Goal: Use online tool/utility

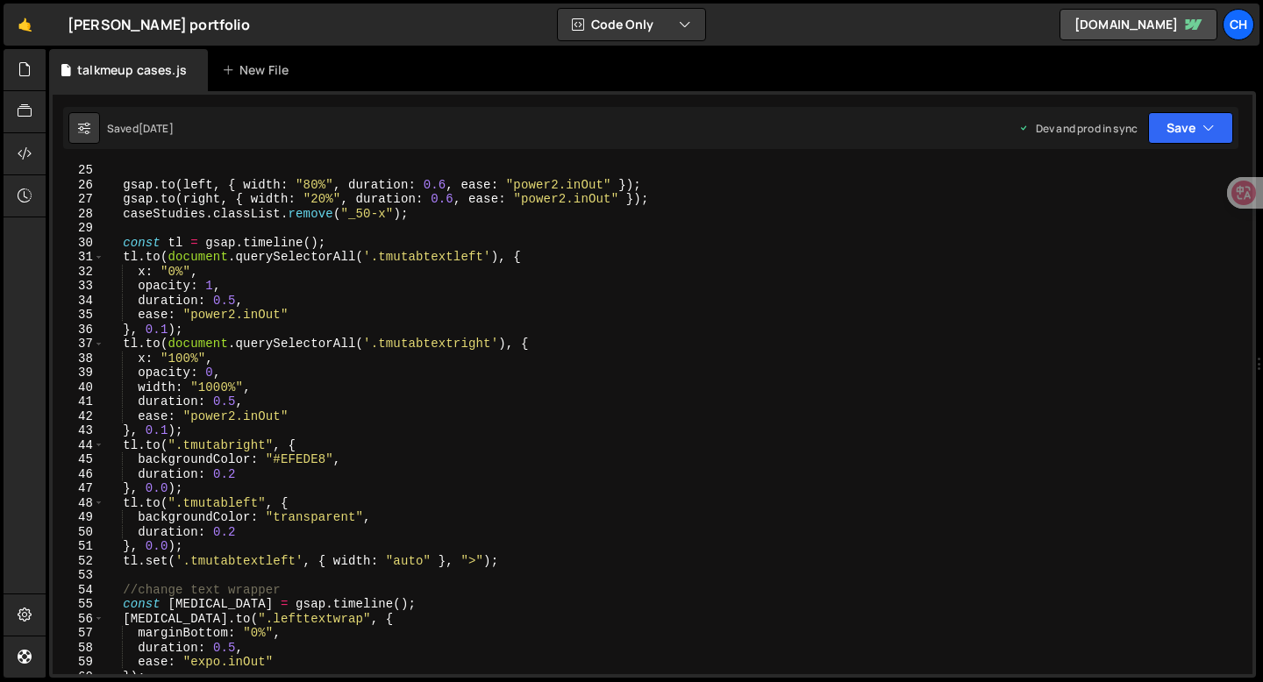
scroll to position [345, 0]
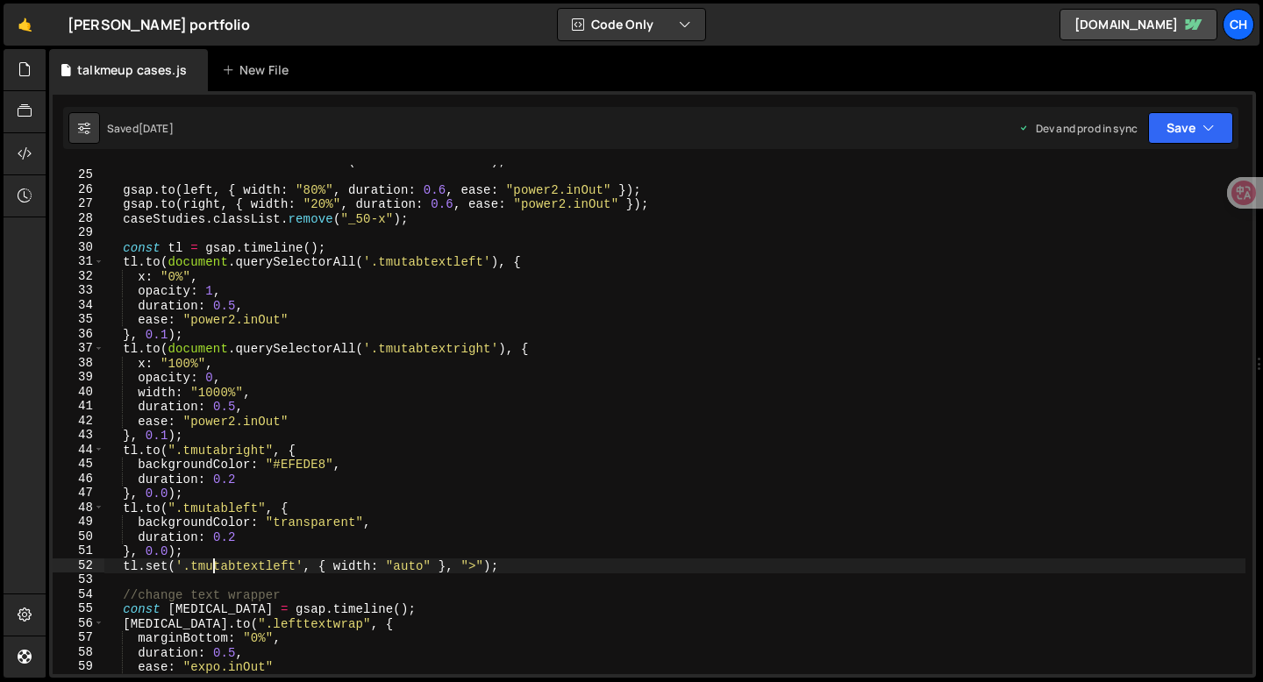
click at [212, 563] on div "textdashboard . classList . remove ( "hoverondashboard" ) ; gsap . to ( left , …" at bounding box center [674, 422] width 1141 height 538
click at [234, 307] on div "textdashboard . classList . remove ( "hoverondashboard" ) ; gsap . to ( left , …" at bounding box center [674, 422] width 1141 height 538
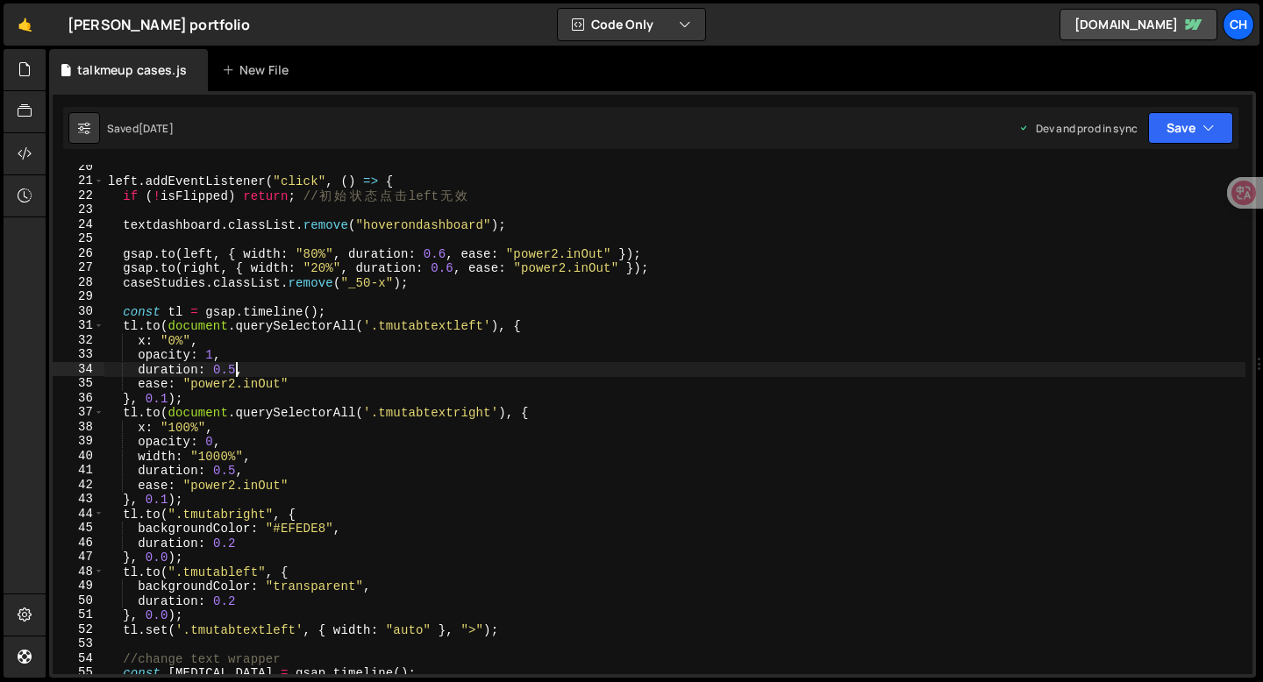
scroll to position [277, 0]
click at [354, 626] on div "left . addEventListener ( "click" , ( ) => { if ( ! isFlipped ) return ; // 初 始…" at bounding box center [674, 431] width 1141 height 538
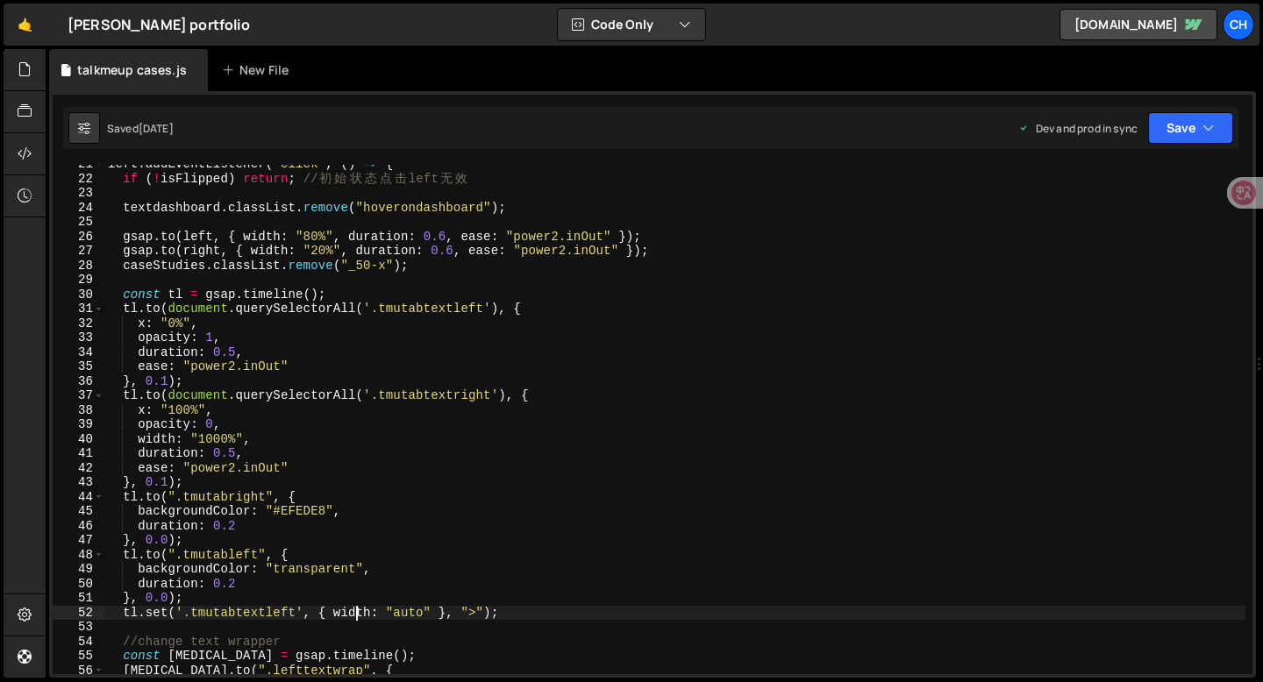
scroll to position [299, 0]
drag, startPoint x: 483, startPoint y: 608, endPoint x: 447, endPoint y: 609, distance: 36.0
click at [447, 609] on div "left . addEventListener ( "click" , ( ) => { if ( ! isFlipped ) return ; // 初 始…" at bounding box center [674, 424] width 1141 height 538
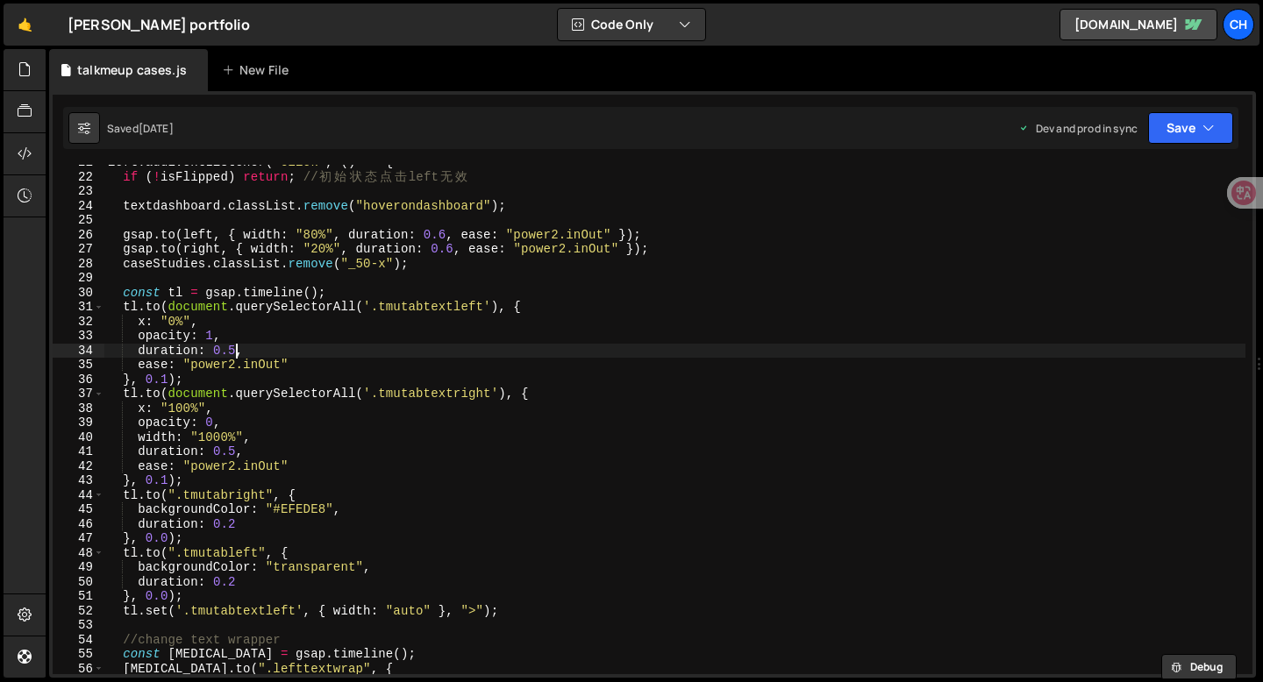
click at [234, 349] on div "left . addEventListener ( "click" , ( ) => { if ( ! isFlipped ) return ; // 初 始…" at bounding box center [674, 424] width 1141 height 538
click at [1172, 126] on button "Save" at bounding box center [1190, 128] width 85 height 32
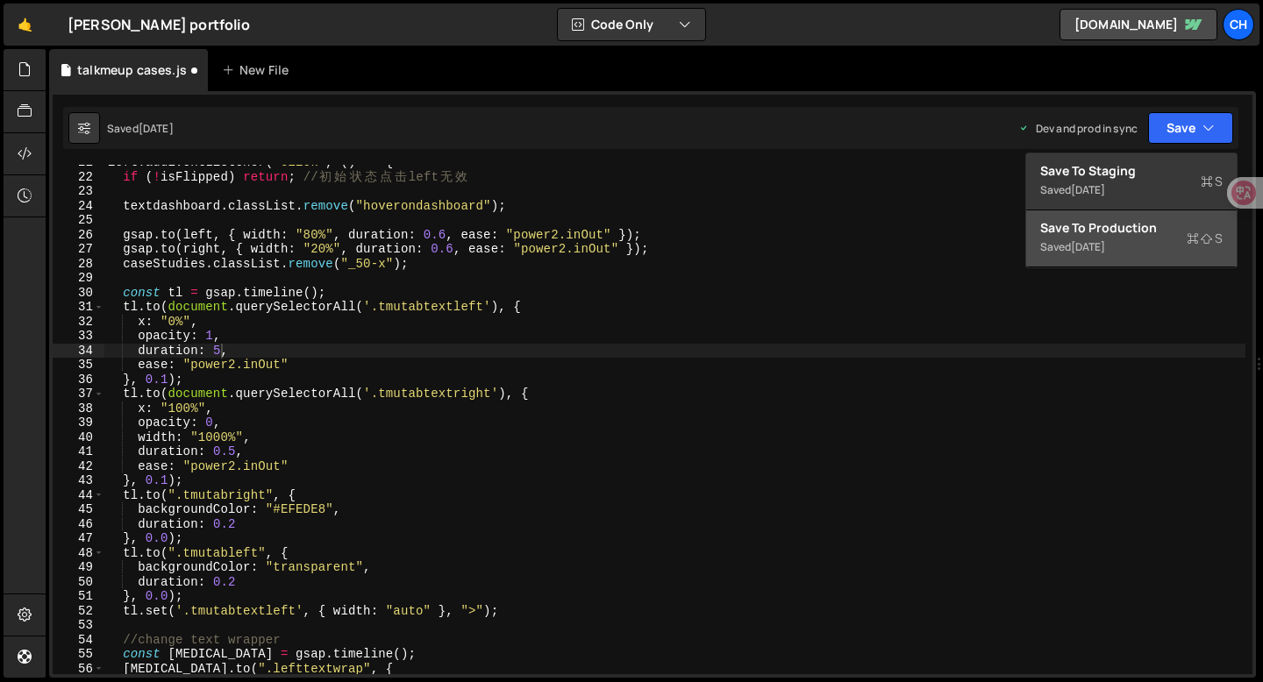
click at [1105, 251] on div "[DATE]" at bounding box center [1088, 246] width 34 height 15
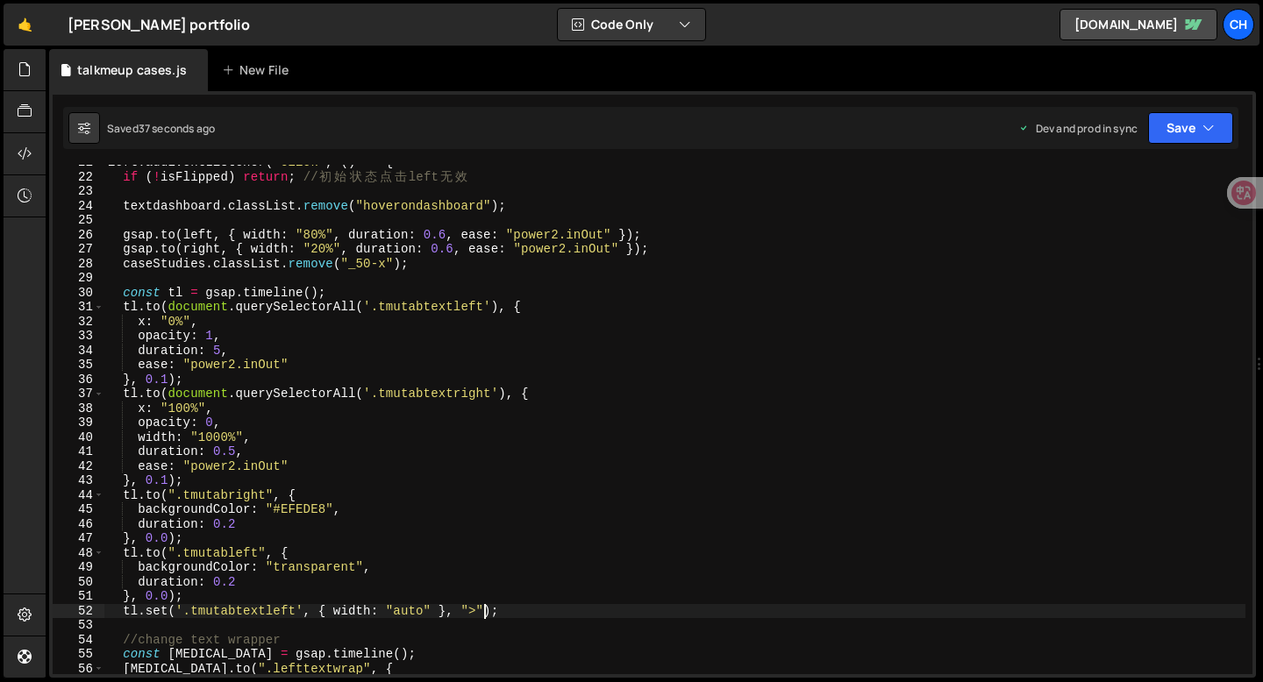
click at [482, 612] on div "left . addEventListener ( "click" , ( ) => { if ( ! isFlipped ) return ; // 初 始…" at bounding box center [674, 424] width 1141 height 538
click at [1156, 136] on button "Save" at bounding box center [1190, 128] width 85 height 32
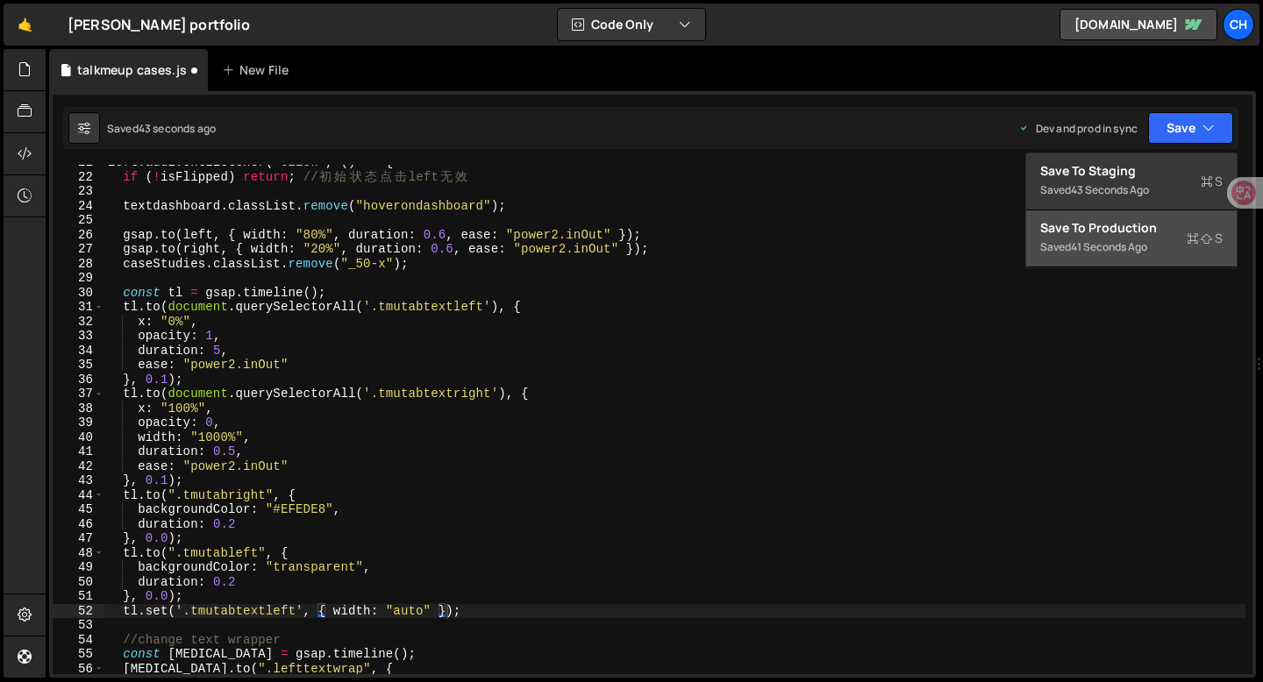
click at [1114, 238] on div "Saved 41 seconds ago" at bounding box center [1131, 247] width 182 height 21
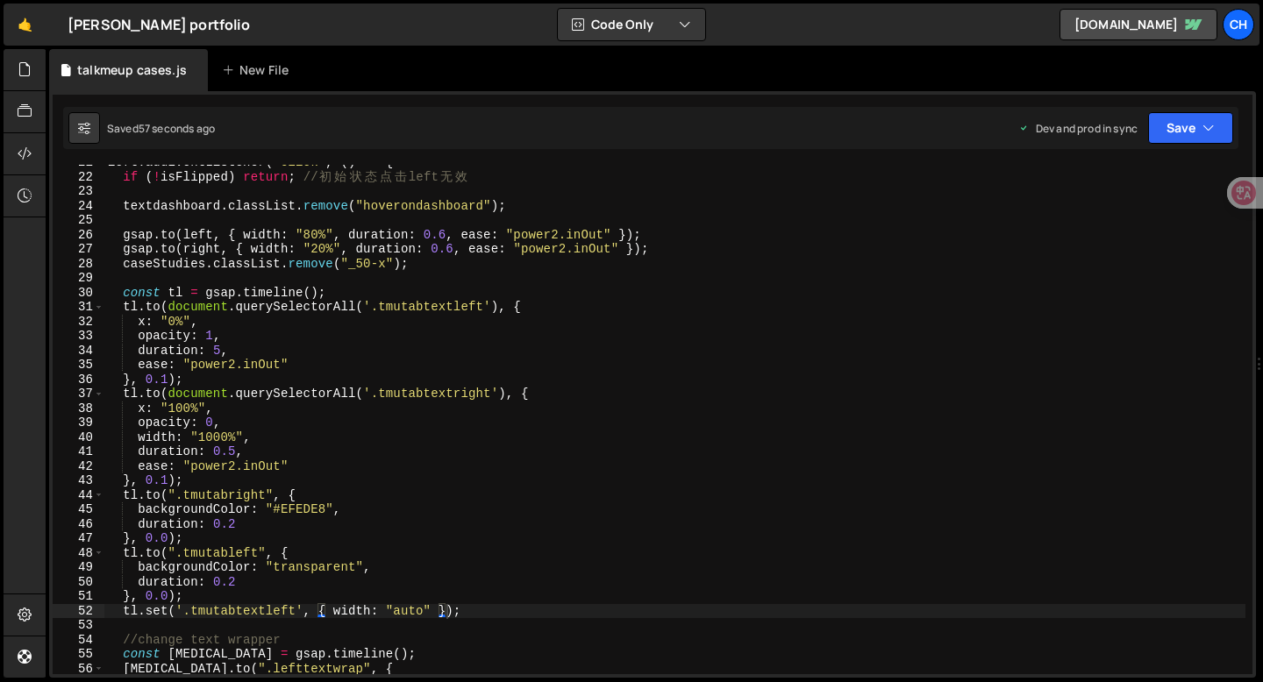
click at [211, 350] on div "left . addEventListener ( "click" , ( ) => { if ( ! isFlipped ) return ; // 初 始…" at bounding box center [674, 424] width 1141 height 538
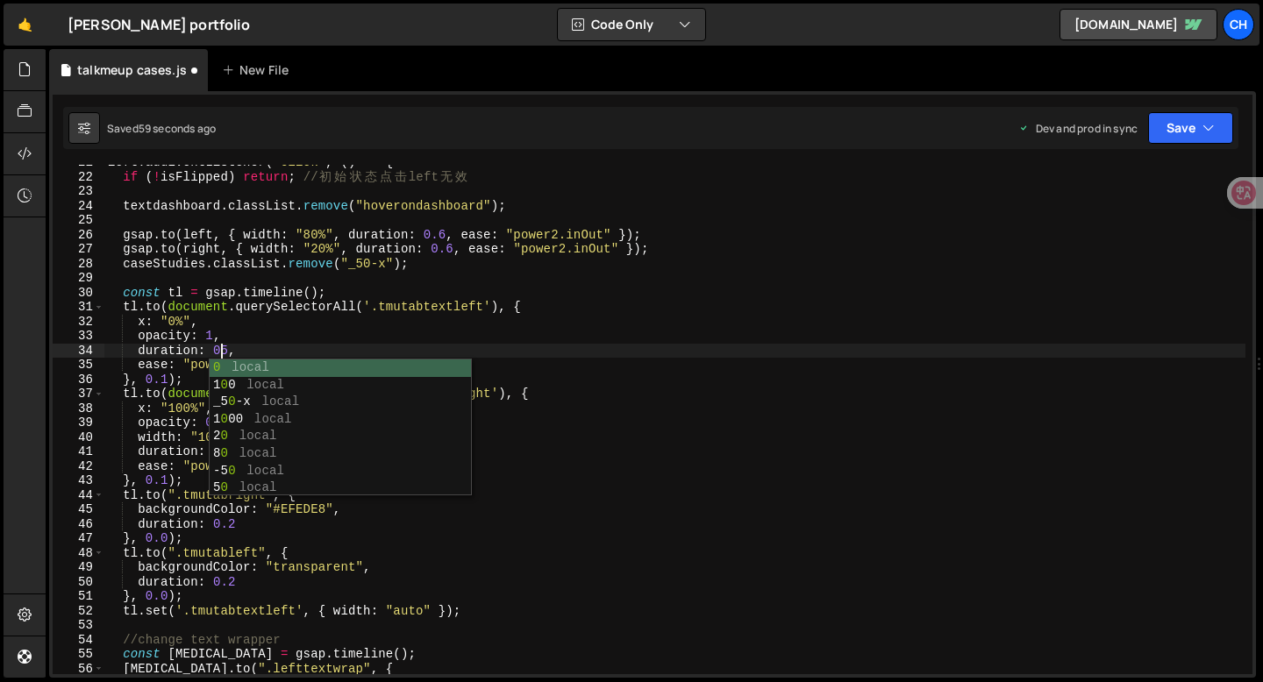
scroll to position [0, 8]
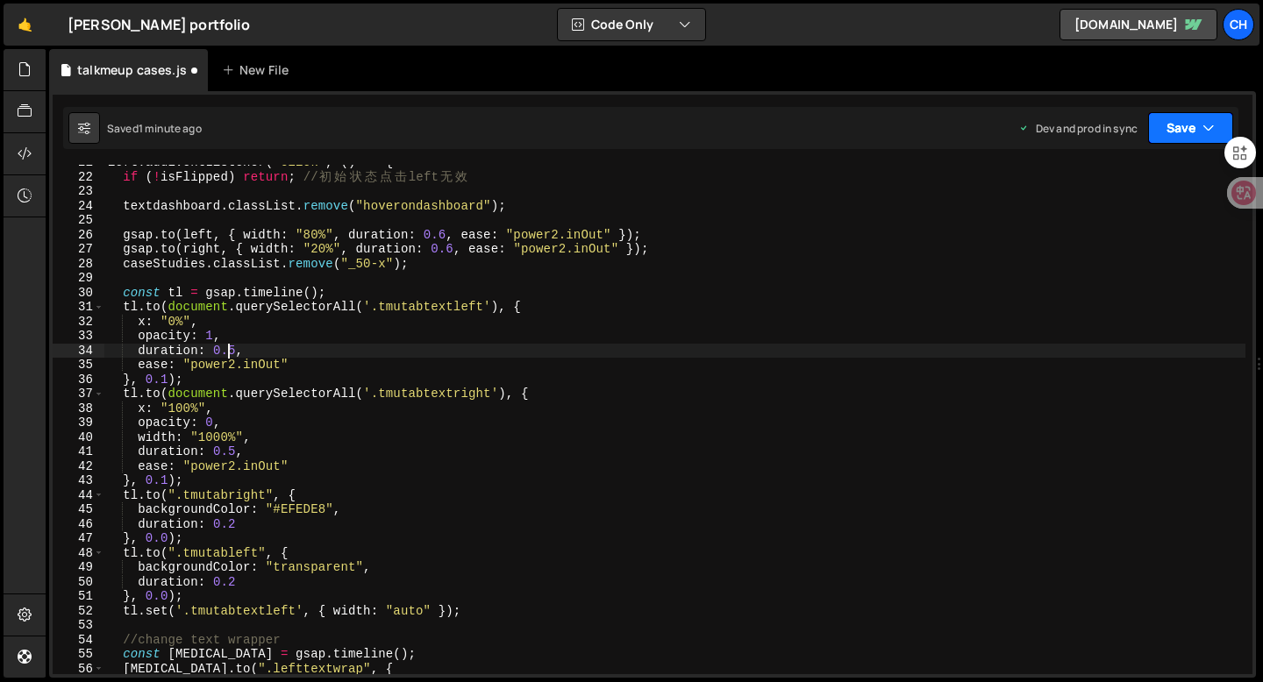
click at [1196, 125] on button "Save" at bounding box center [1190, 128] width 85 height 32
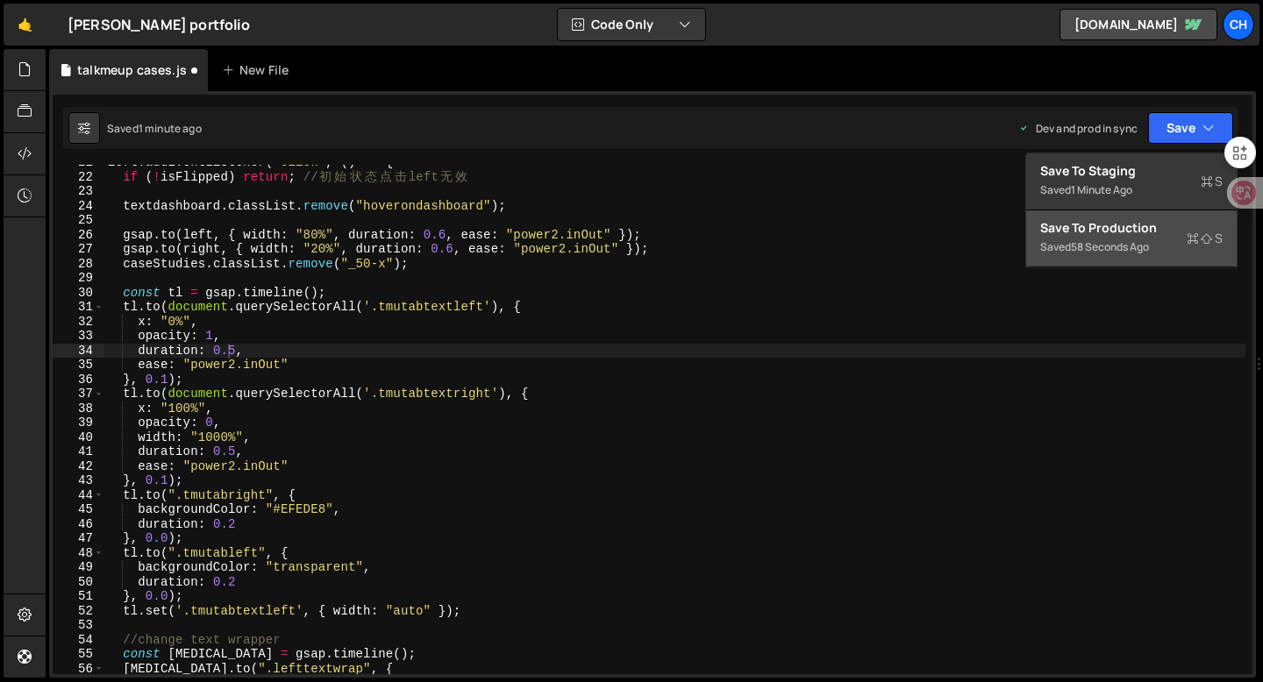
click at [1139, 237] on div "Saved 58 seconds ago" at bounding box center [1131, 247] width 182 height 21
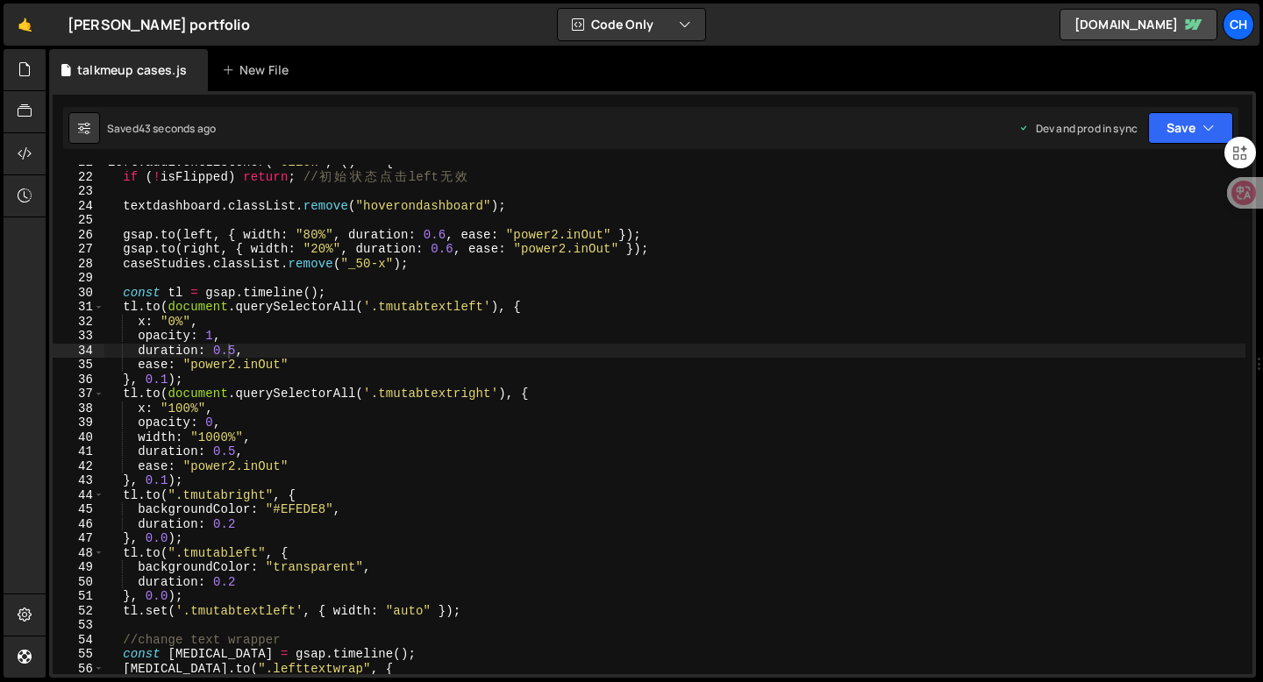
click at [234, 376] on div "left . addEventListener ( "click" , ( ) => { if ( ! isFlipped ) return ; // 初 始…" at bounding box center [674, 424] width 1141 height 538
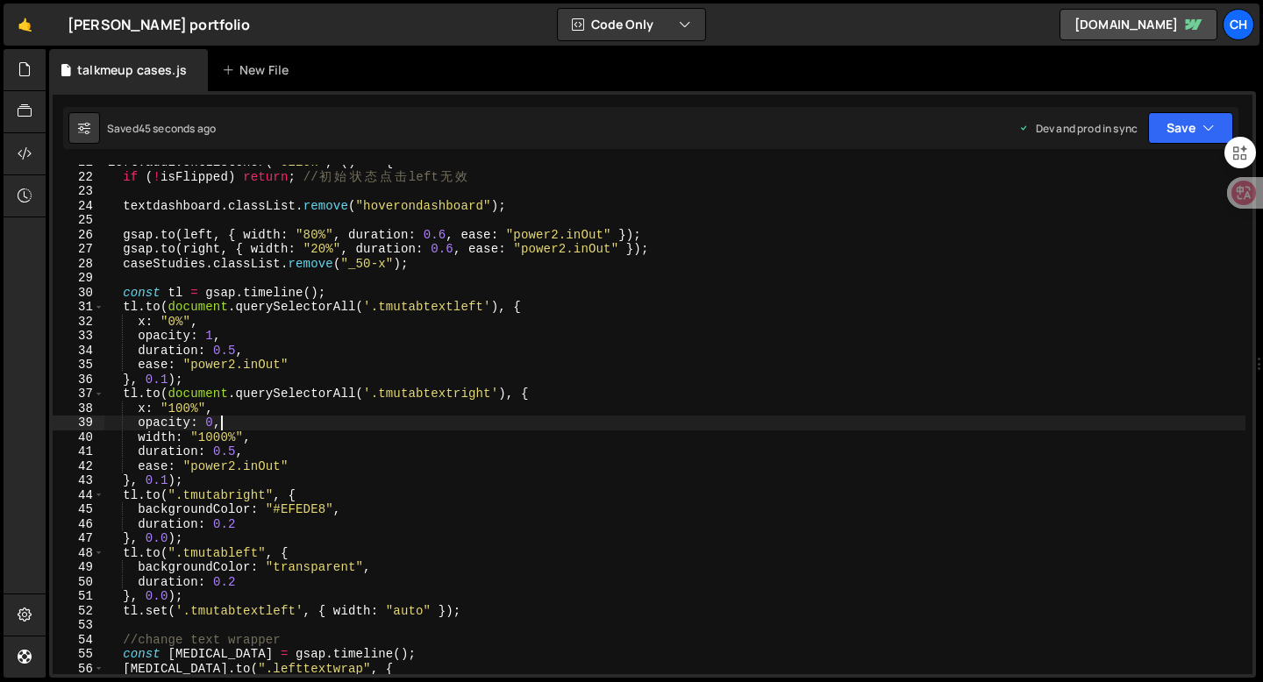
click at [233, 427] on div "left . addEventListener ( "click" , ( ) => { if ( ! isFlipped ) return ; // 初 始…" at bounding box center [674, 424] width 1141 height 538
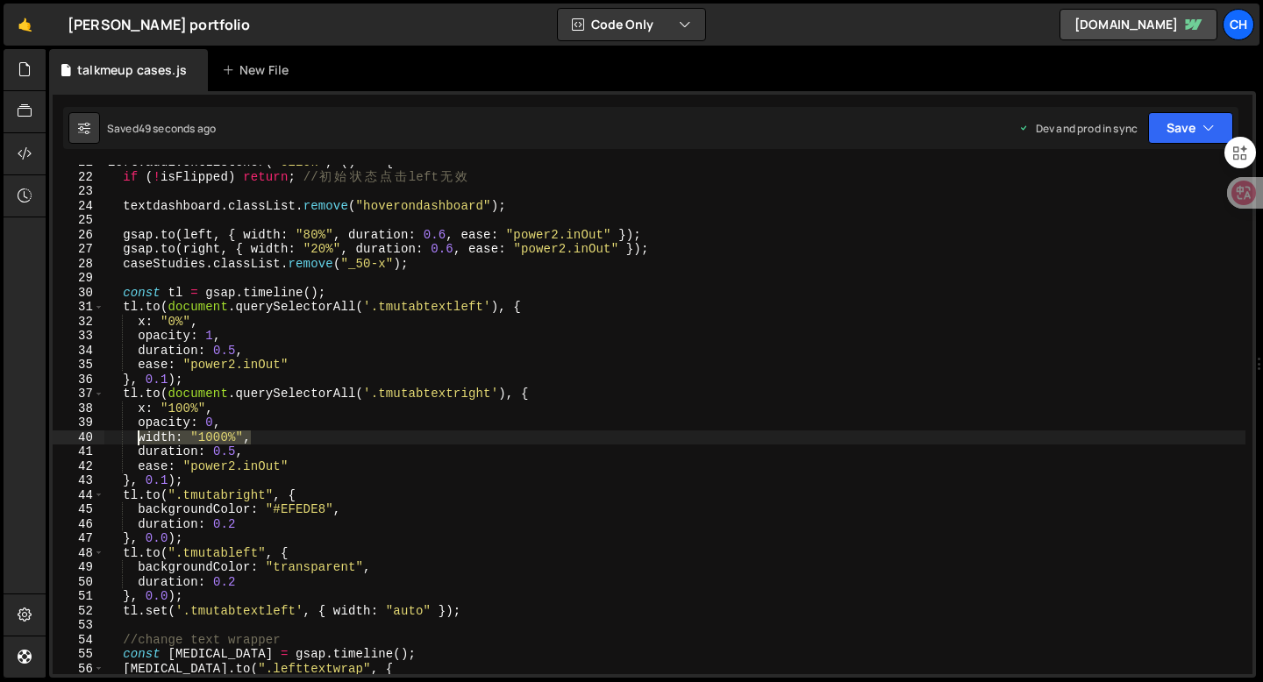
drag, startPoint x: 254, startPoint y: 438, endPoint x: 140, endPoint y: 437, distance: 114.0
click at [140, 437] on div "left . addEventListener ( "click" , ( ) => { if ( ! isFlipped ) return ; // 初 始…" at bounding box center [674, 424] width 1141 height 538
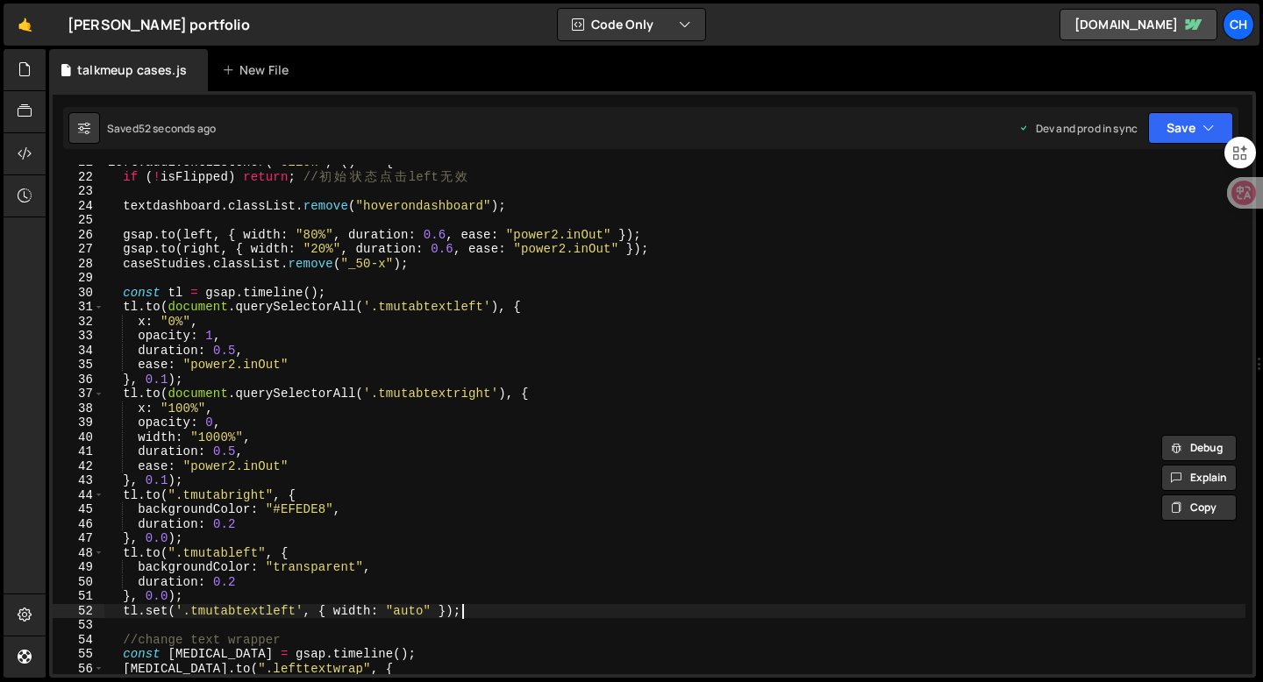
click at [474, 609] on div "left . addEventListener ( "click" , ( ) => { if ( ! isFlipped ) return ; // 初 始…" at bounding box center [674, 424] width 1141 height 538
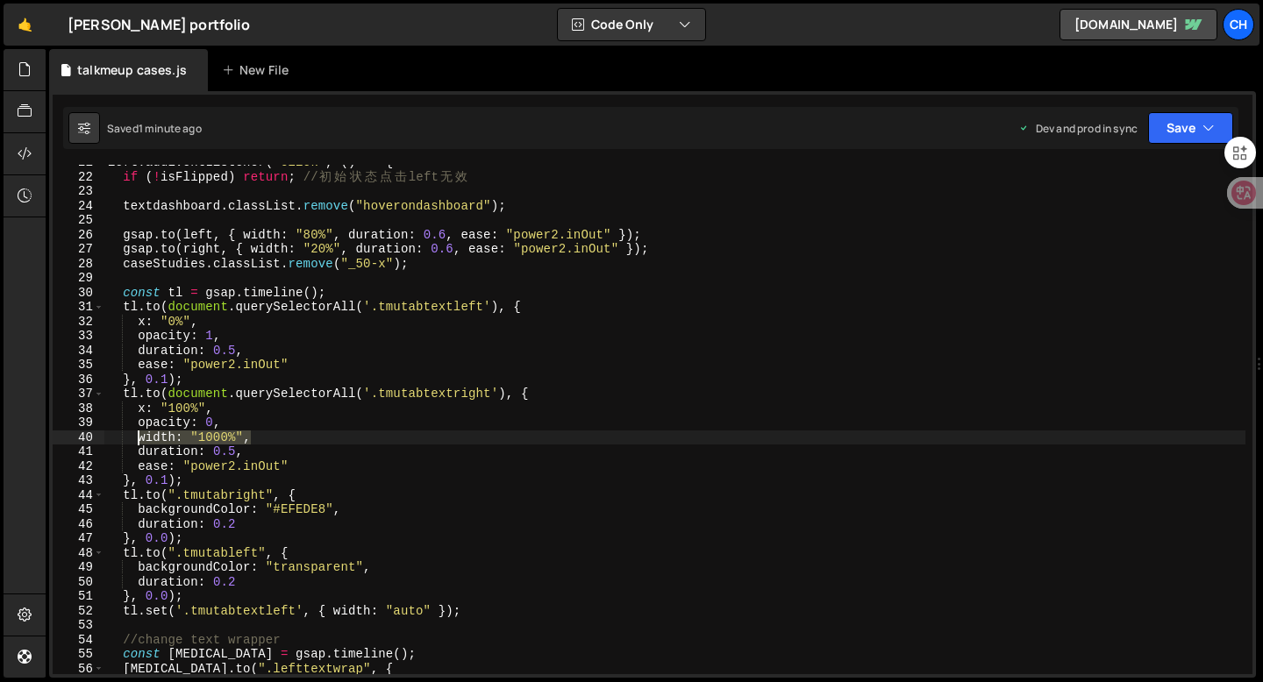
drag, startPoint x: 253, startPoint y: 437, endPoint x: 141, endPoint y: 440, distance: 112.3
click at [141, 440] on div "left . addEventListener ( "click" , ( ) => { if ( ! isFlipped ) return ; // 初 始…" at bounding box center [674, 424] width 1141 height 538
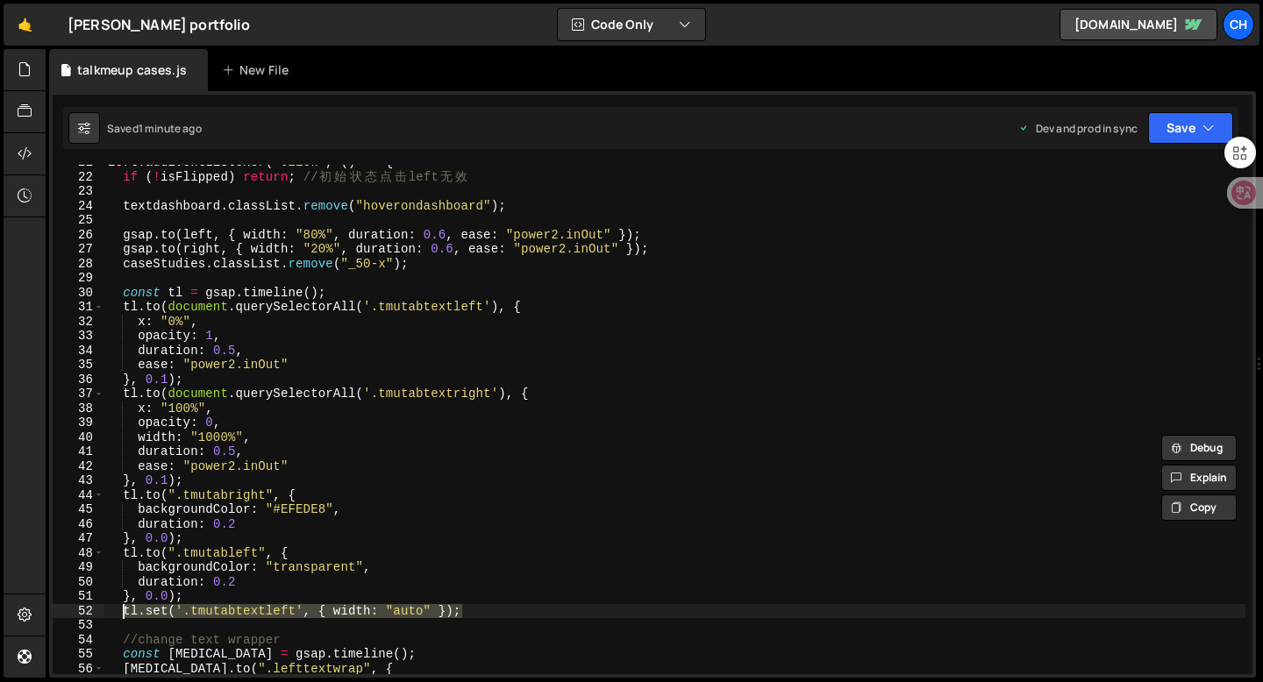
drag, startPoint x: 467, startPoint y: 611, endPoint x: 122, endPoint y: 616, distance: 345.6
click at [122, 616] on div "left . addEventListener ( "click" , ( ) => { if ( ! isFlipped ) return ; // 初 始…" at bounding box center [674, 424] width 1141 height 538
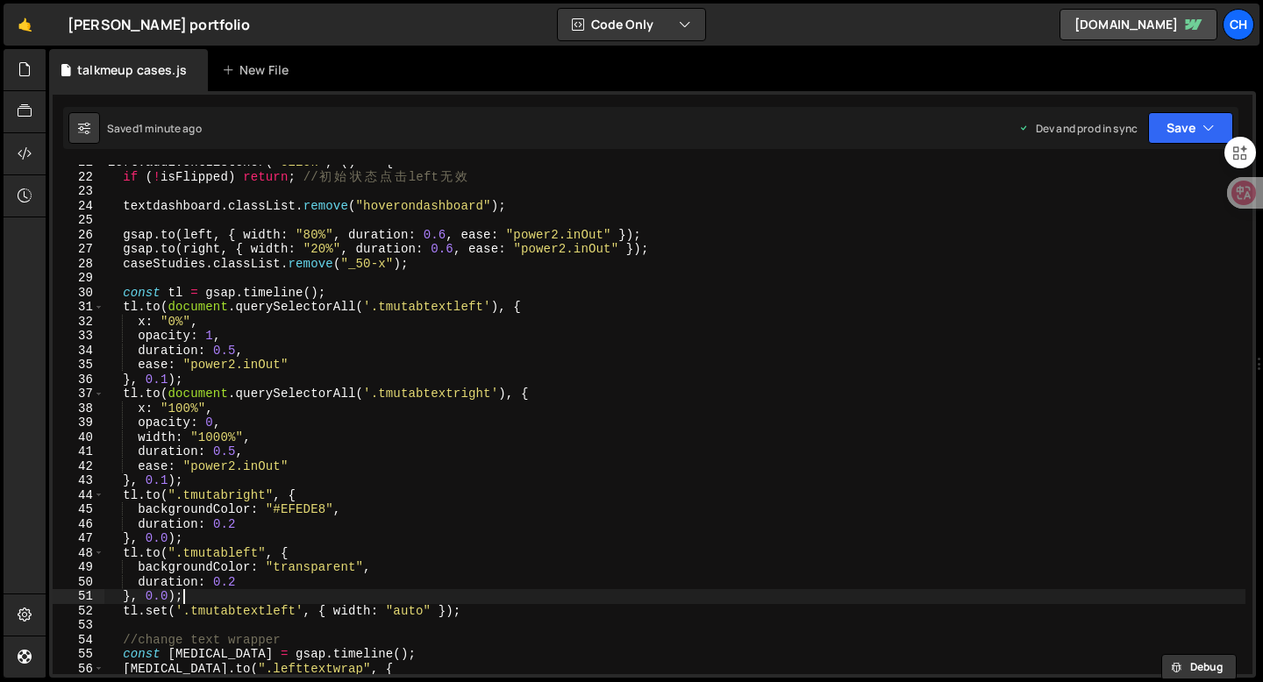
click at [209, 592] on div "left . addEventListener ( "click" , ( ) => { if ( ! isFlipped ) return ; // 初 始…" at bounding box center [674, 424] width 1141 height 538
type textarea "}, 0.0);"
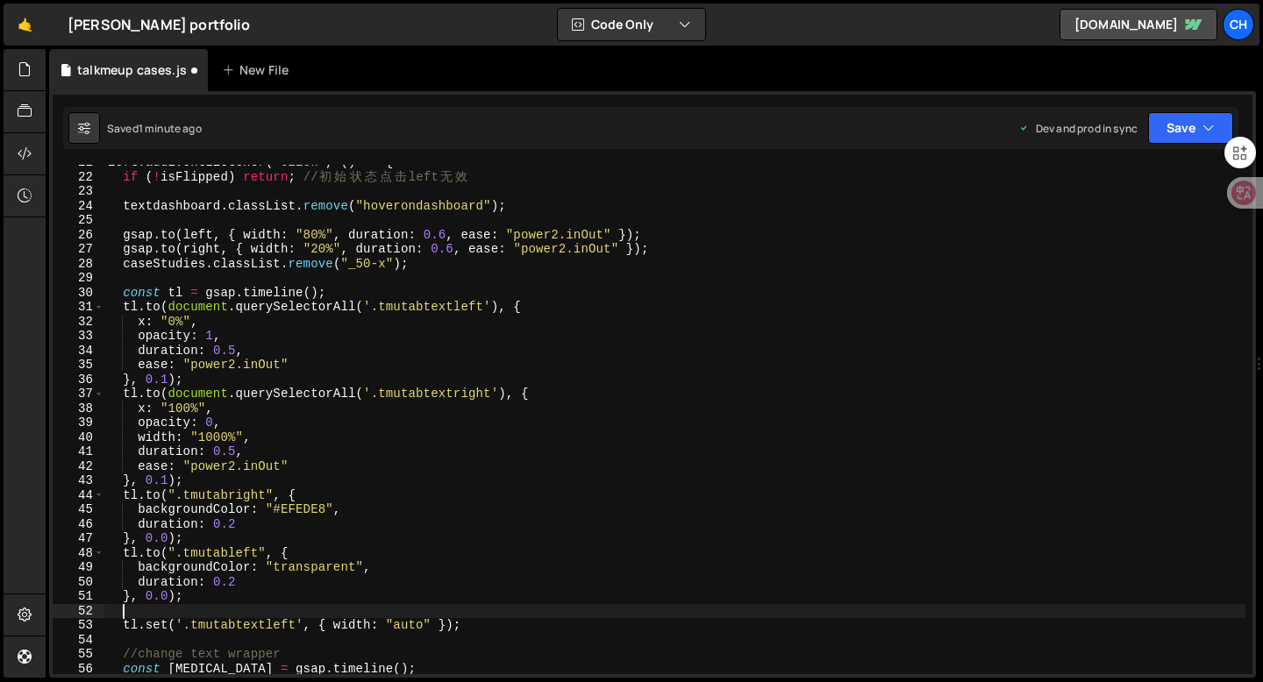
paste textarea "tl.set('.tmutabtextleft', { width: "auto" });"
click at [424, 613] on div "left . addEventListener ( "click" , ( ) => { if ( ! isFlipped ) return ; // 初 始…" at bounding box center [674, 424] width 1141 height 538
click at [457, 613] on div "left . addEventListener ( "click" , ( ) => { if ( ! isFlipped ) return ; // 初 始…" at bounding box center [674, 424] width 1141 height 538
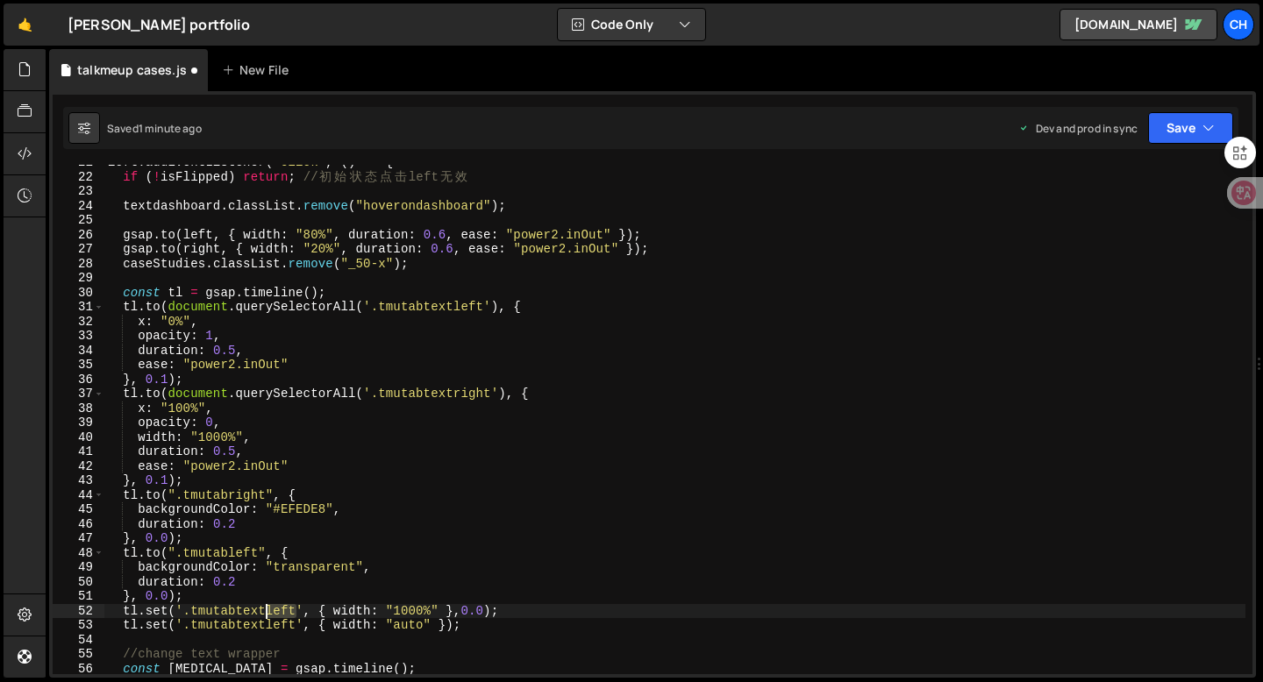
drag, startPoint x: 295, startPoint y: 610, endPoint x: 265, endPoint y: 609, distance: 29.8
click at [265, 609] on div "left . addEventListener ( "click" , ( ) => { if ( ! isFlipped ) return ; // 初 始…" at bounding box center [674, 424] width 1141 height 538
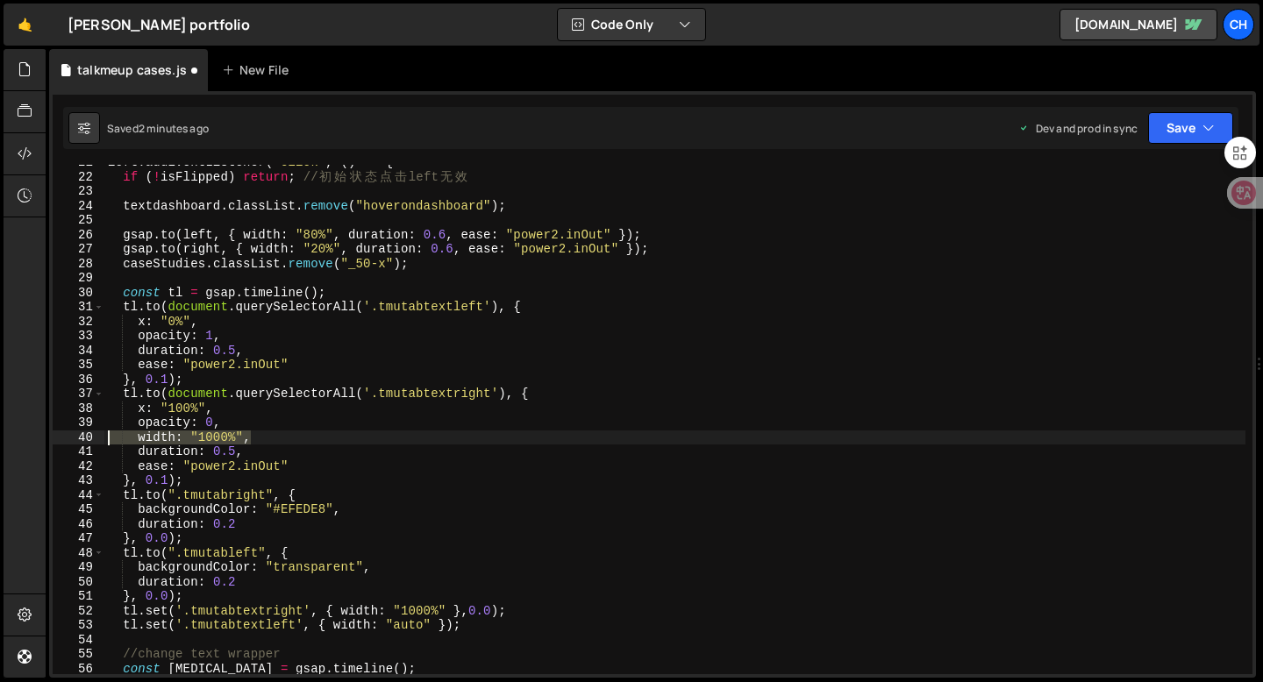
drag, startPoint x: 258, startPoint y: 437, endPoint x: 58, endPoint y: 437, distance: 199.9
click at [58, 437] on div "tl.set('.tmutabtextright', { width: "1000%" },0.0); 21 22 23 24 25 26 27 28 29 …" at bounding box center [653, 419] width 1200 height 509
type textarea "width: "1000%","
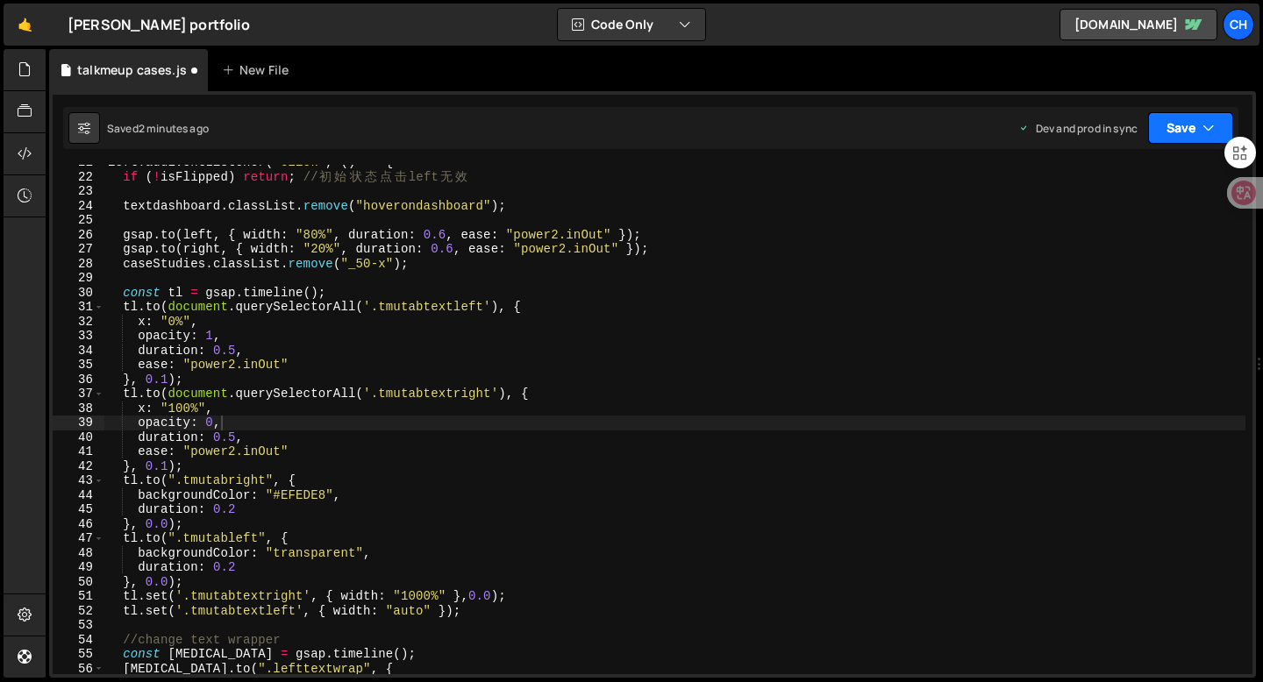
click at [1180, 129] on button "Save" at bounding box center [1190, 128] width 85 height 32
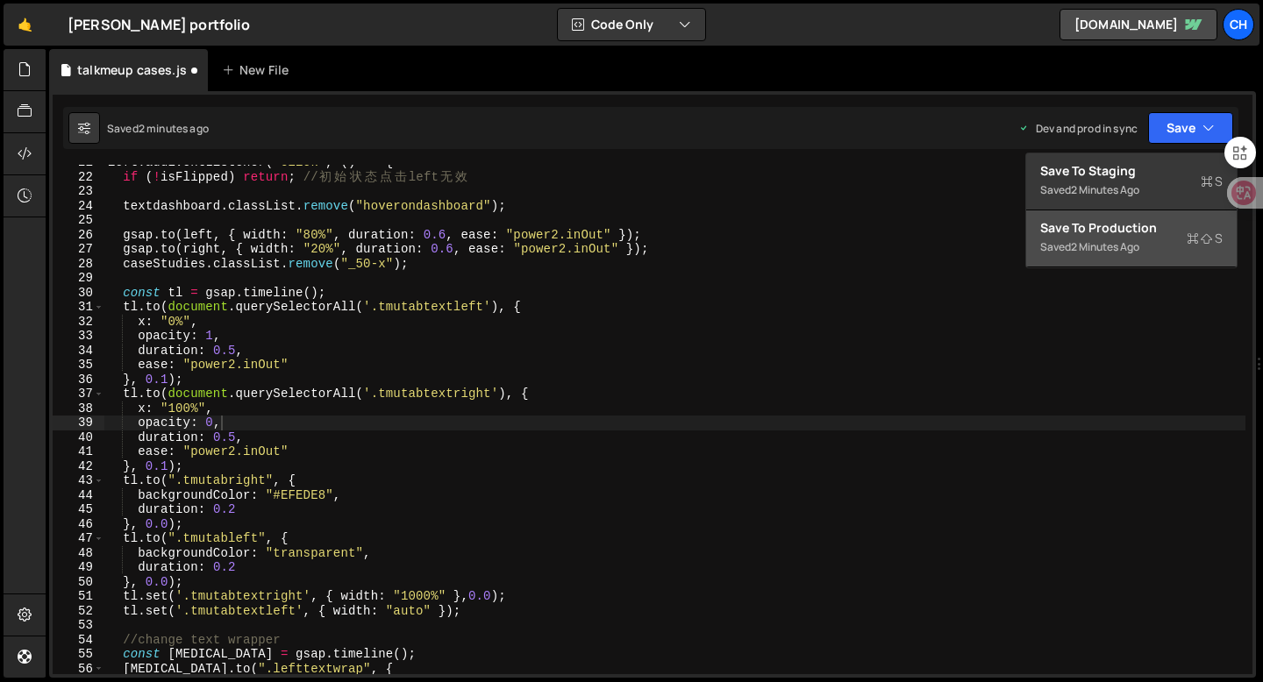
click at [1117, 245] on div "2 minutes ago" at bounding box center [1105, 246] width 68 height 15
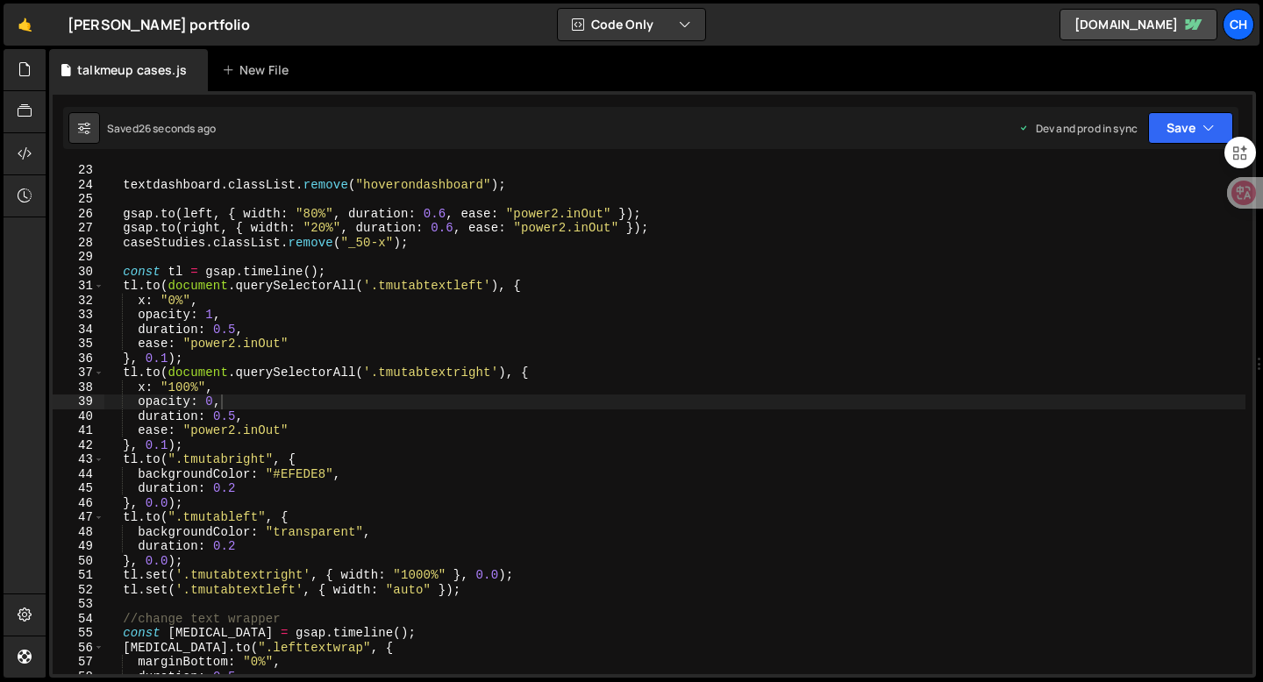
scroll to position [320, 0]
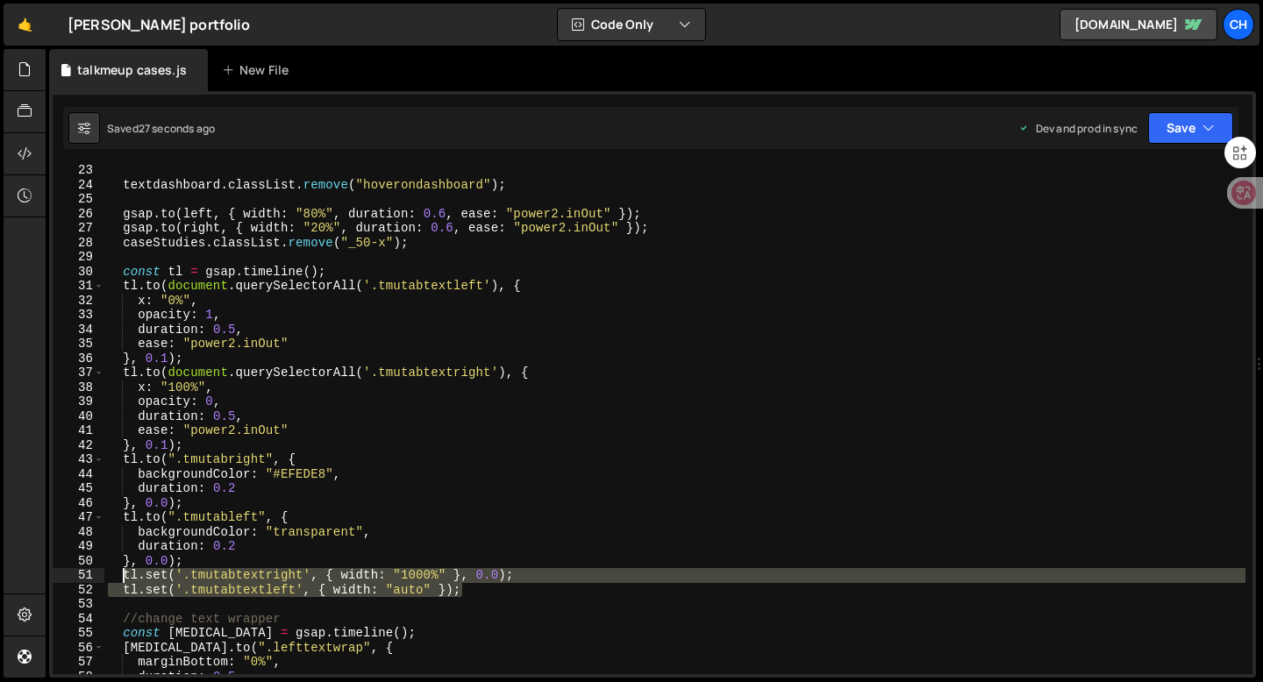
drag, startPoint x: 475, startPoint y: 588, endPoint x: 123, endPoint y: 579, distance: 352.6
click at [123, 579] on div "textdashboard . classList . remove ( "hoverondashboard" ) ; gsap . to ( left , …" at bounding box center [674, 432] width 1141 height 538
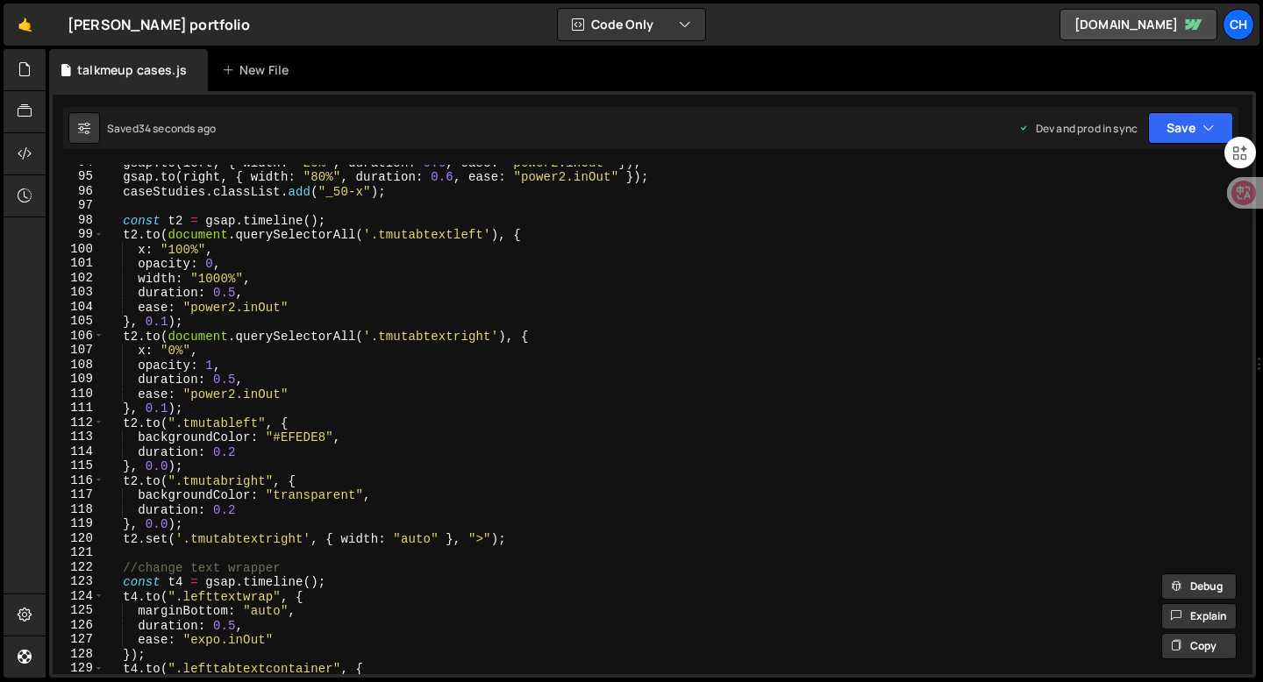
scroll to position [1351, 0]
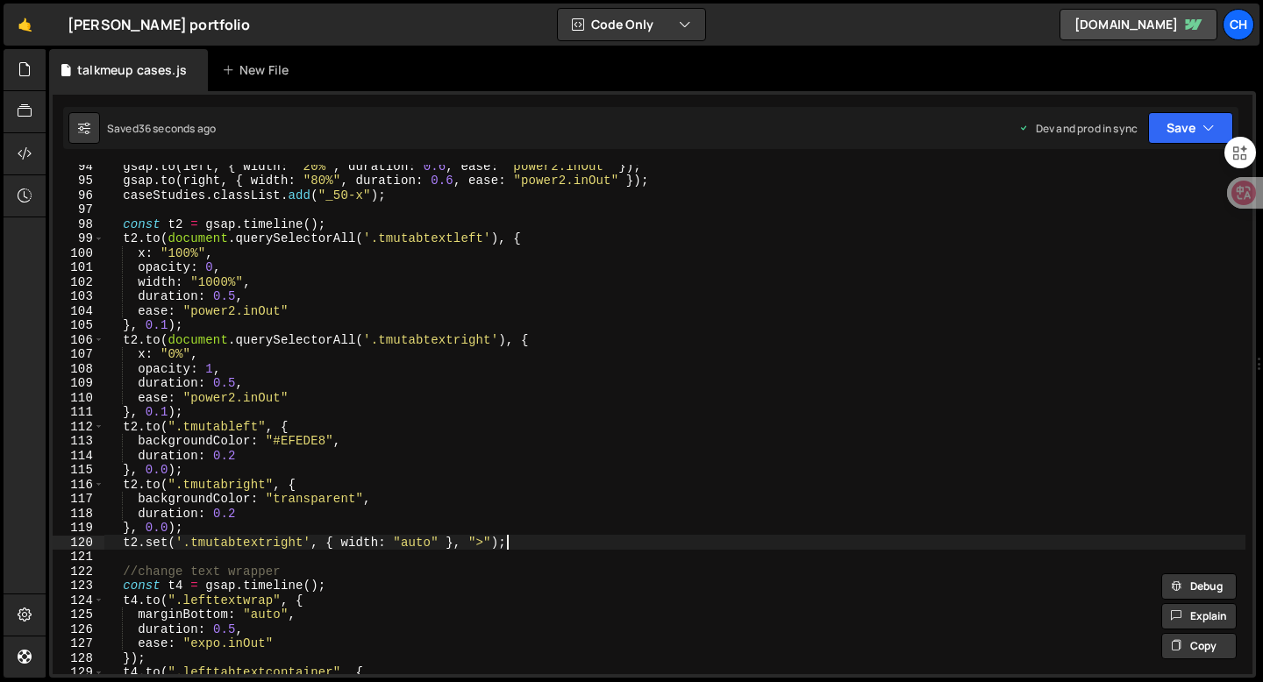
click at [520, 538] on div "gsap . to ( left , { width : "20%" , duration : 0.6 , ease : "power2.inOut" }) …" at bounding box center [674, 428] width 1141 height 538
type textarea "t2.set('.tmutabtextright', { width: "auto" }, ">");"
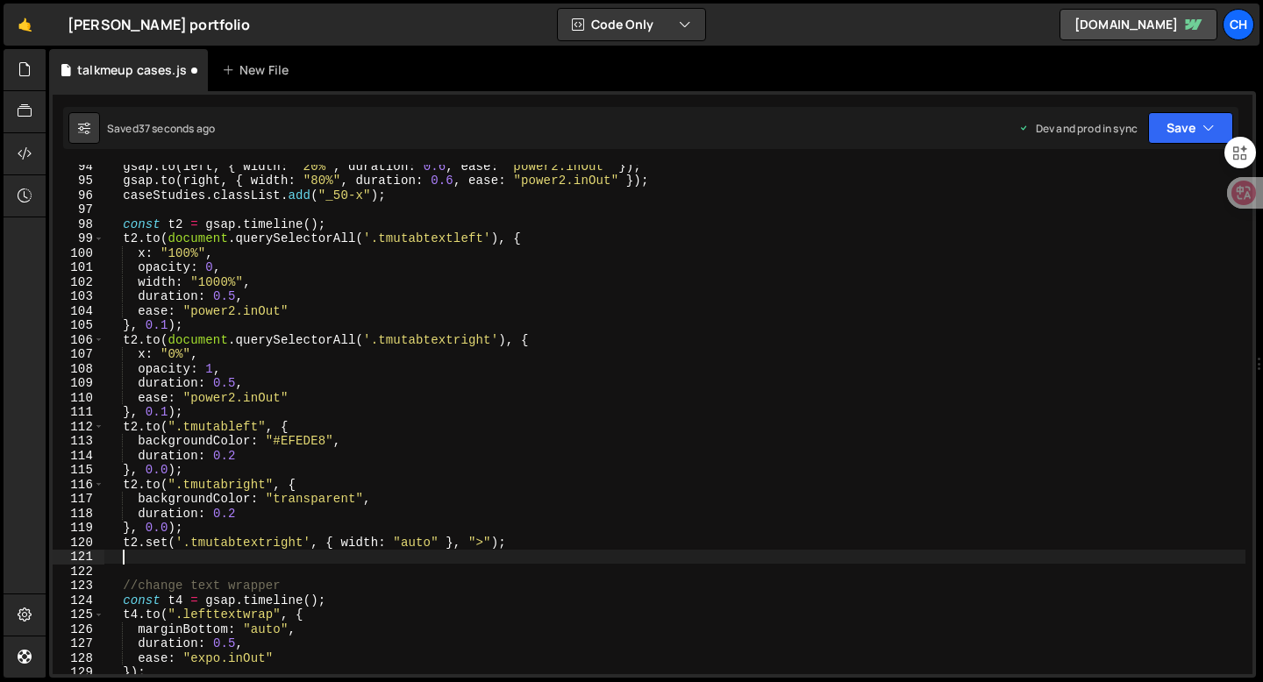
paste textarea "tl.set('.tmutabtextleft', { width: "auto" });"
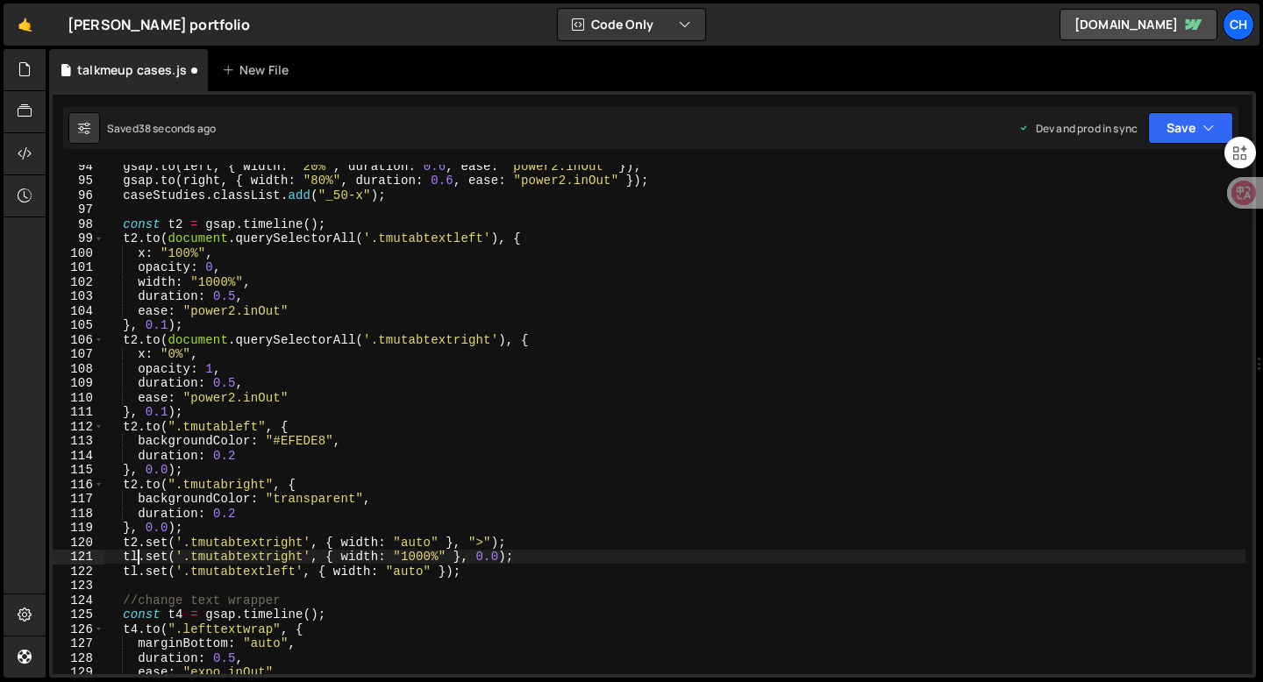
click at [141, 561] on div "gsap . to ( left , { width : "20%" , duration : 0.6 , ease : "power2.inOut" }) …" at bounding box center [674, 428] width 1141 height 538
type textarea "t2.set('.tmutabtextright', { width: "1000%" }, 0.0);"
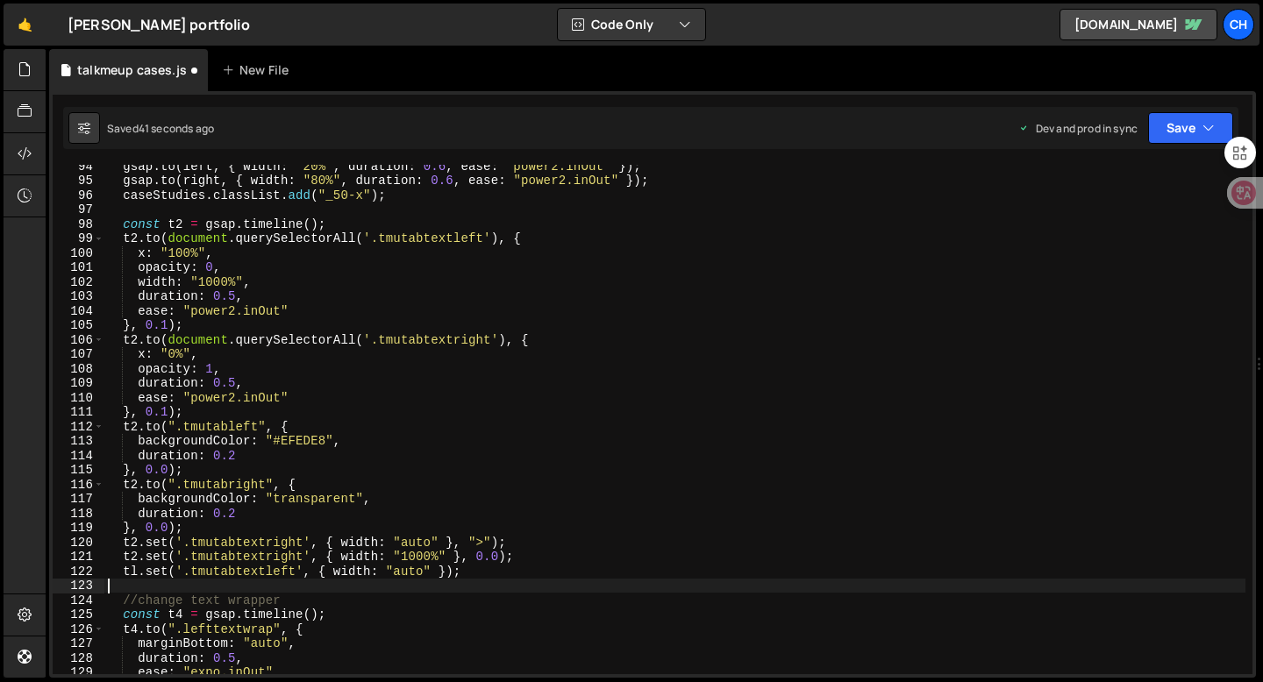
click at [145, 586] on div "gsap . to ( left , { width : "20%" , duration : 0.6 , ease : "power2.inOut" }) …" at bounding box center [674, 428] width 1141 height 538
click at [139, 575] on div "gsap . to ( left , { width : "20%" , duration : 0.6 , ease : "power2.inOut" }) …" at bounding box center [674, 428] width 1141 height 538
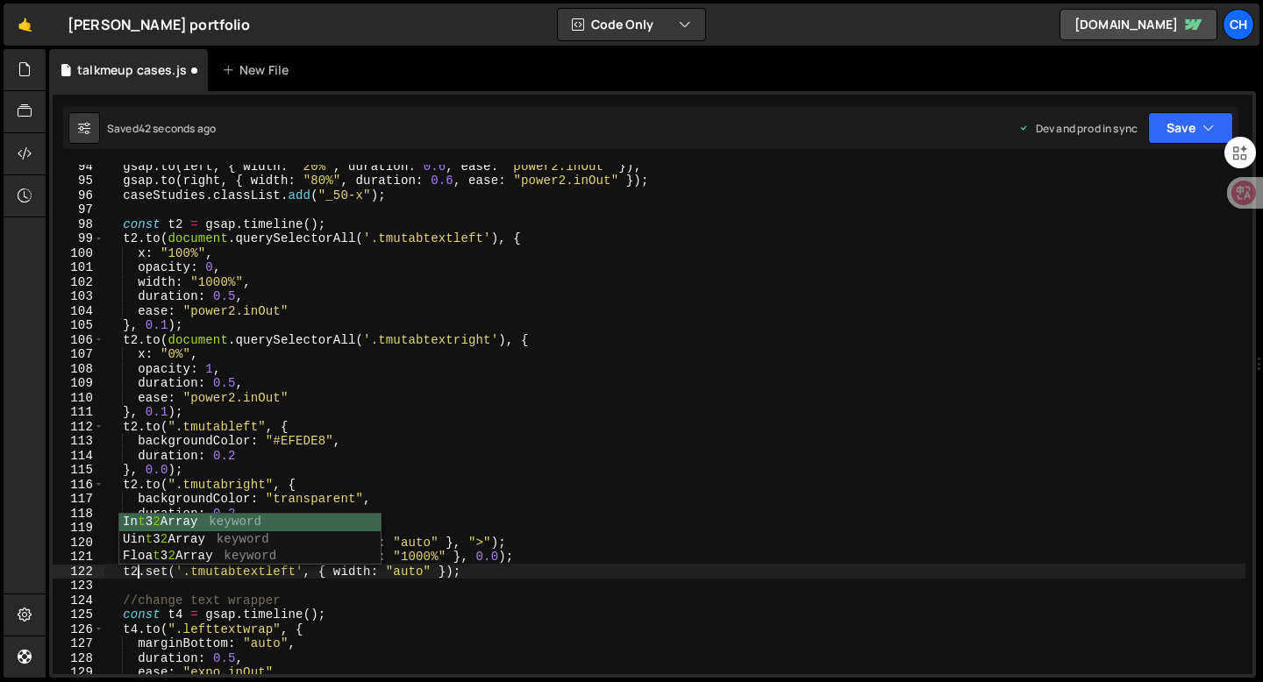
scroll to position [0, 2]
click at [286, 616] on div "gsap . to ( left , { width : "20%" , duration : 0.6 , ease : "power2.inOut" }) …" at bounding box center [674, 428] width 1141 height 538
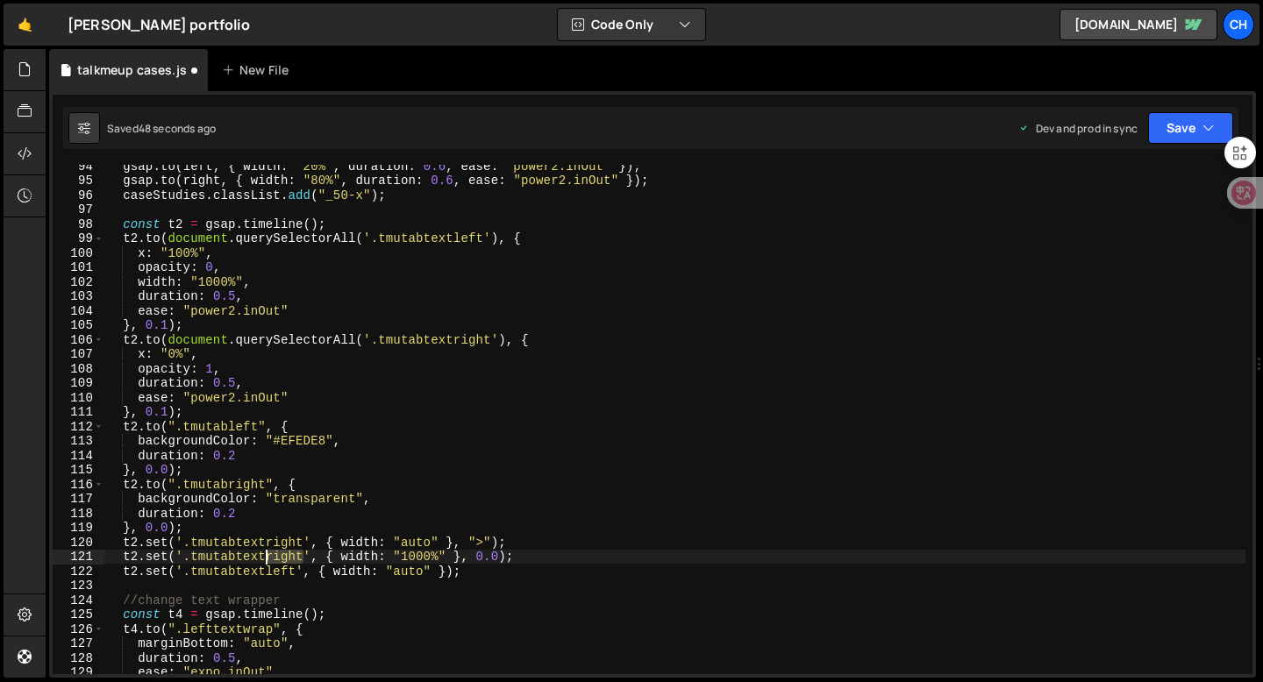
drag, startPoint x: 303, startPoint y: 558, endPoint x: 267, endPoint y: 558, distance: 36.0
click at [267, 558] on div "gsap . to ( left , { width : "20%" , duration : 0.6 , ease : "power2.inOut" }) …" at bounding box center [674, 428] width 1141 height 538
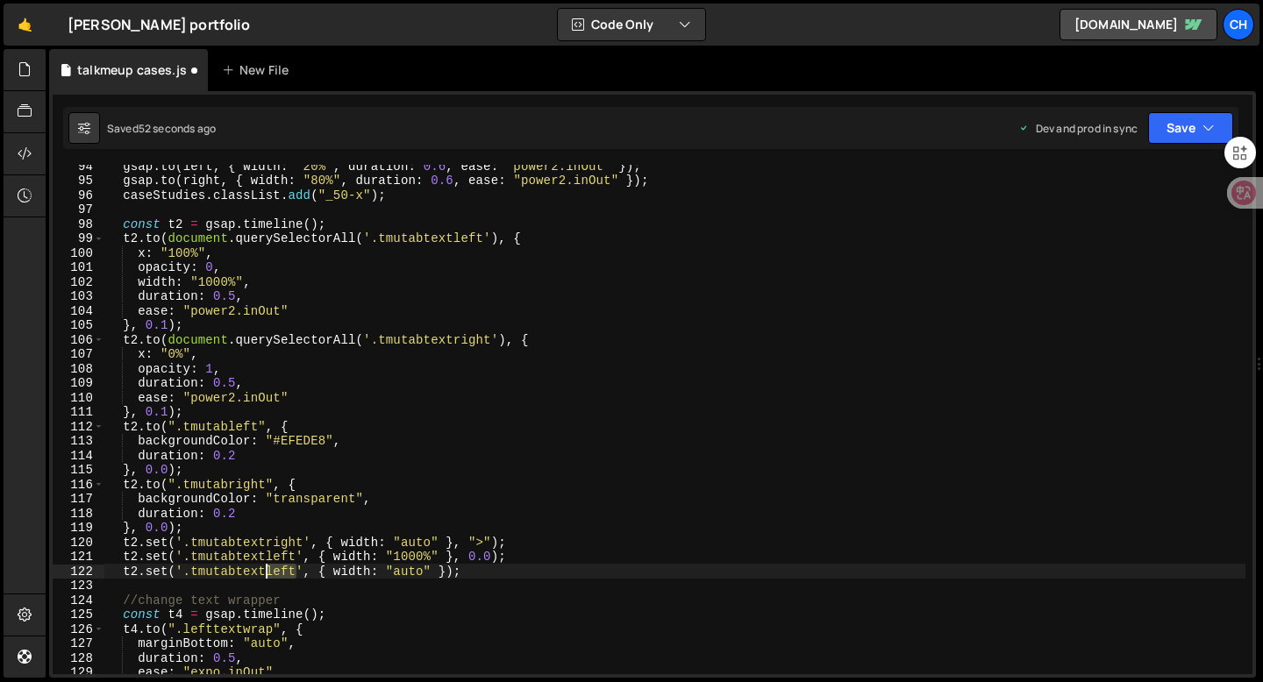
drag, startPoint x: 296, startPoint y: 574, endPoint x: 266, endPoint y: 574, distance: 29.8
click at [266, 574] on div "gsap . to ( left , { width : "20%" , duration : 0.6 , ease : "power2.inOut" }) …" at bounding box center [674, 428] width 1141 height 538
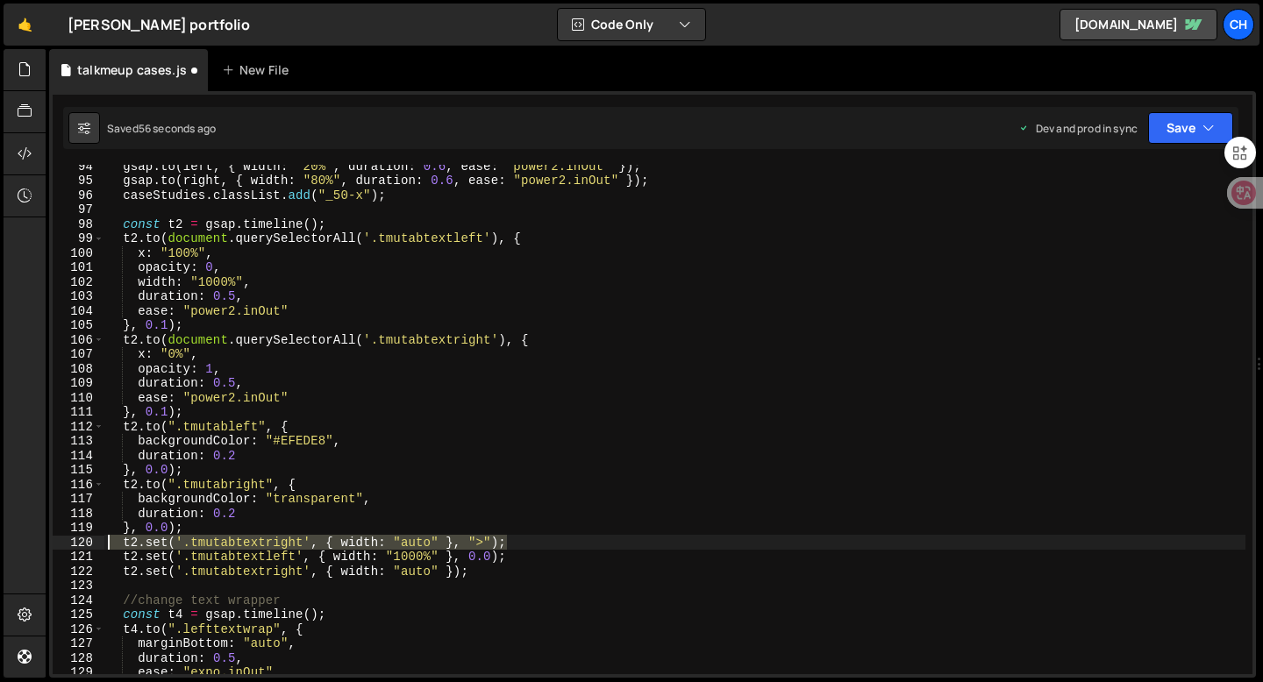
drag, startPoint x: 519, startPoint y: 545, endPoint x: 0, endPoint y: 544, distance: 519.1
click at [0, 544] on div "Hold on a sec... Are you certain you wish to leave this page? Any changes you'v…" at bounding box center [631, 341] width 1263 height 682
type textarea "t2.set('.tmutabtextright', { width: "auto" }, ">");"
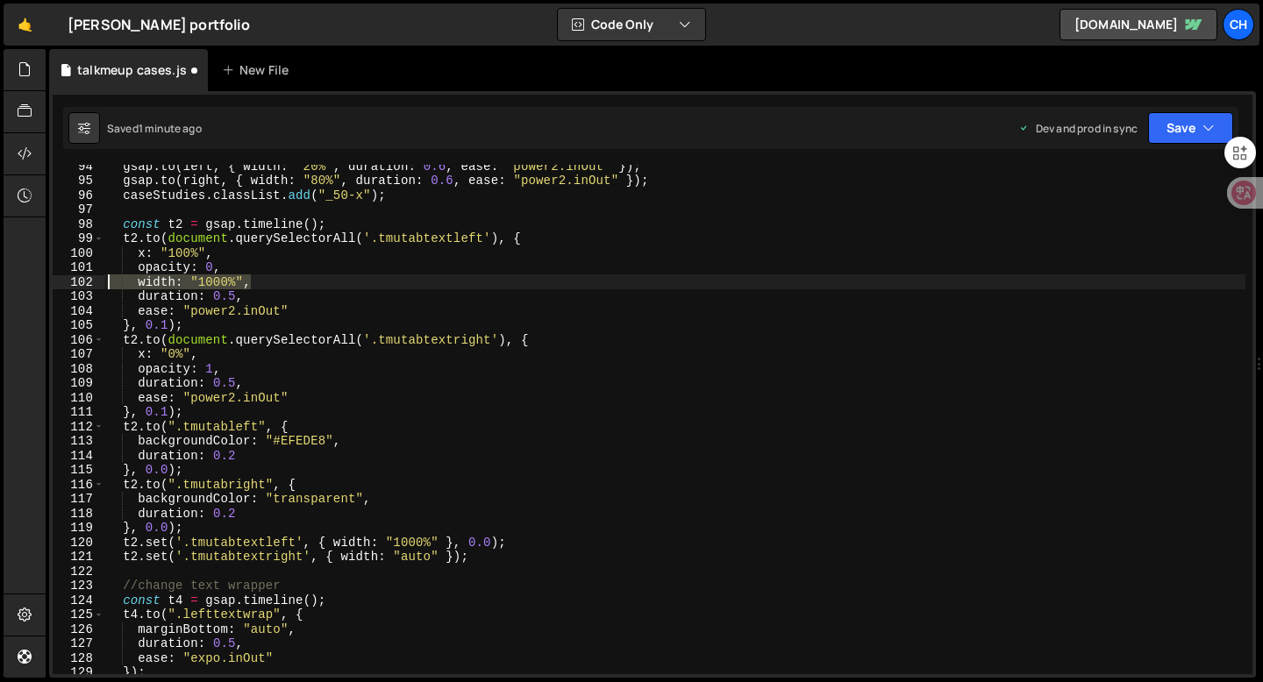
drag, startPoint x: 258, startPoint y: 282, endPoint x: 25, endPoint y: 282, distance: 232.4
click at [25, 282] on div "Hold on a sec... Are you certain you wish to leave this page? Any changes you'v…" at bounding box center [631, 341] width 1263 height 682
type textarea "width: "1000%","
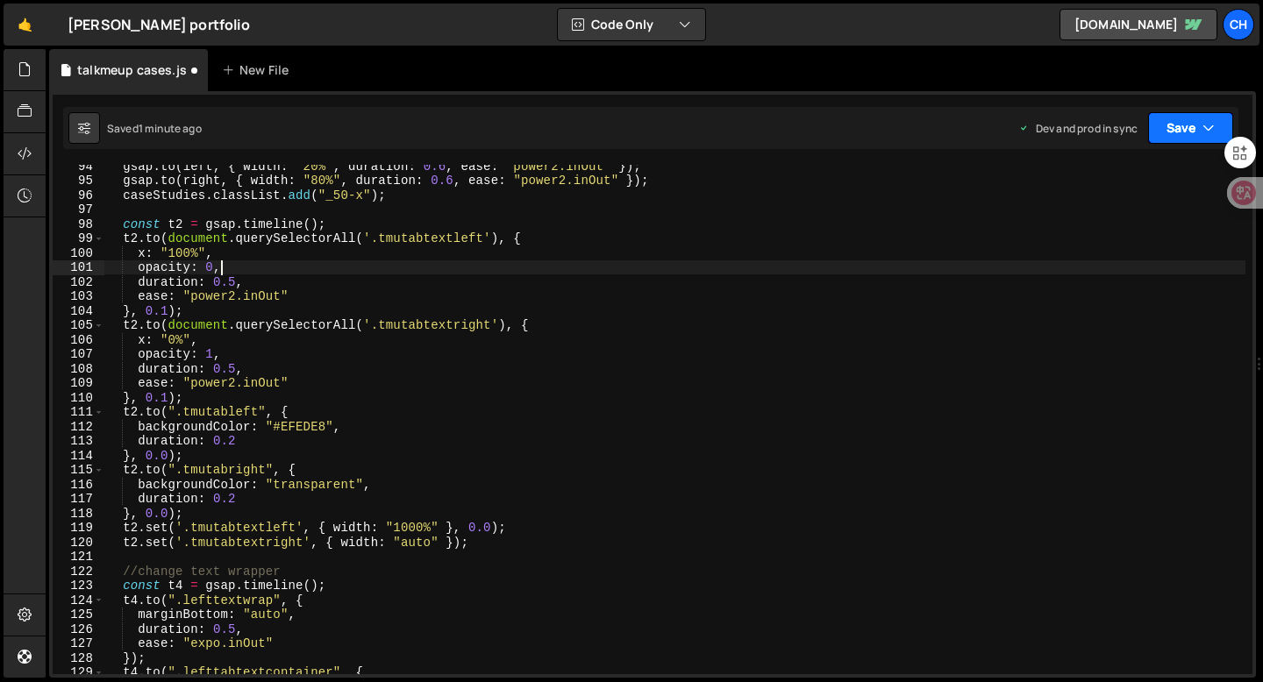
type textarea "opacity: 0,"
click at [1180, 127] on button "Save" at bounding box center [1190, 128] width 85 height 32
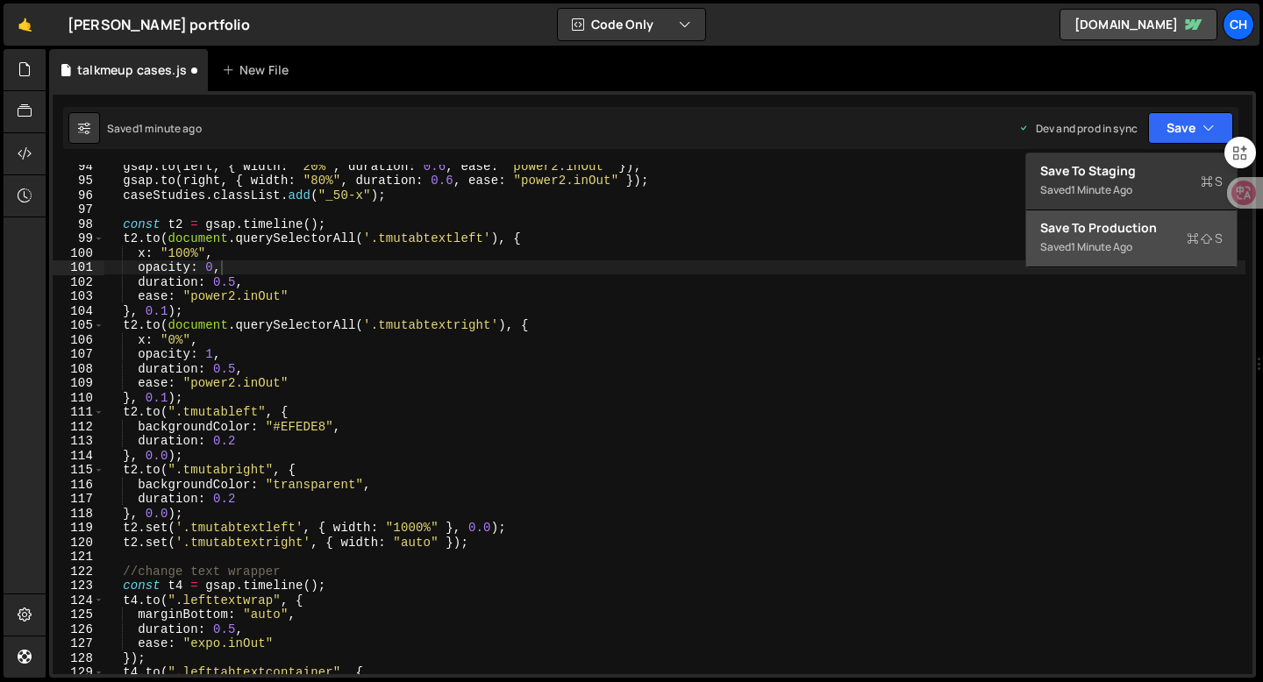
click at [1129, 242] on div "1 minute ago" at bounding box center [1101, 246] width 61 height 15
